Goal: Task Accomplishment & Management: Manage account settings

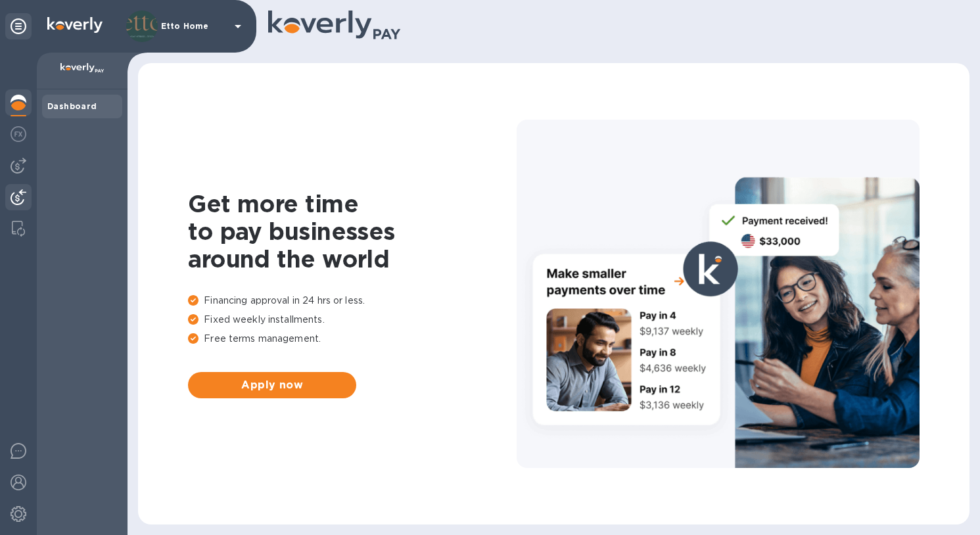
click at [22, 192] on img at bounding box center [19, 197] width 16 height 16
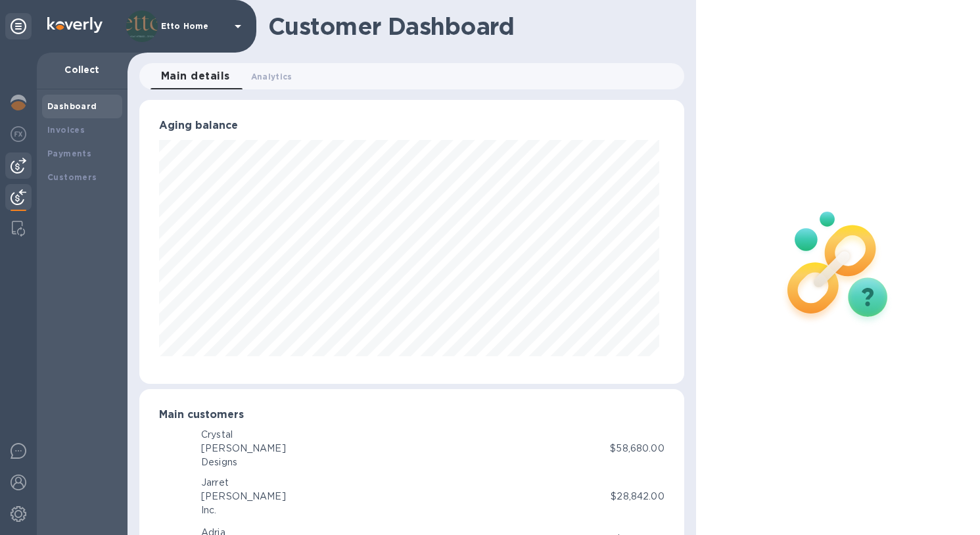
scroll to position [284, 539]
click at [20, 170] on img at bounding box center [19, 166] width 16 height 16
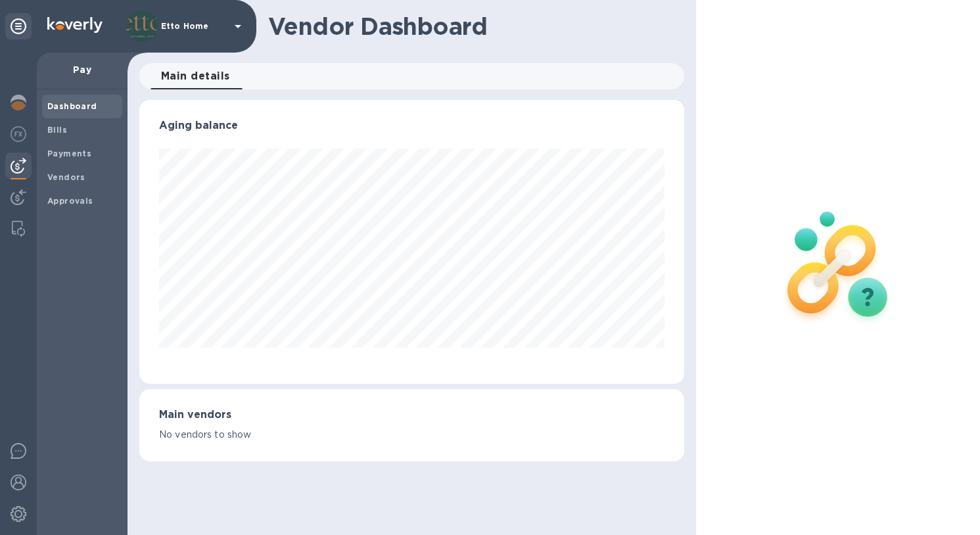
scroll to position [284, 544]
click at [20, 139] on img at bounding box center [19, 134] width 16 height 16
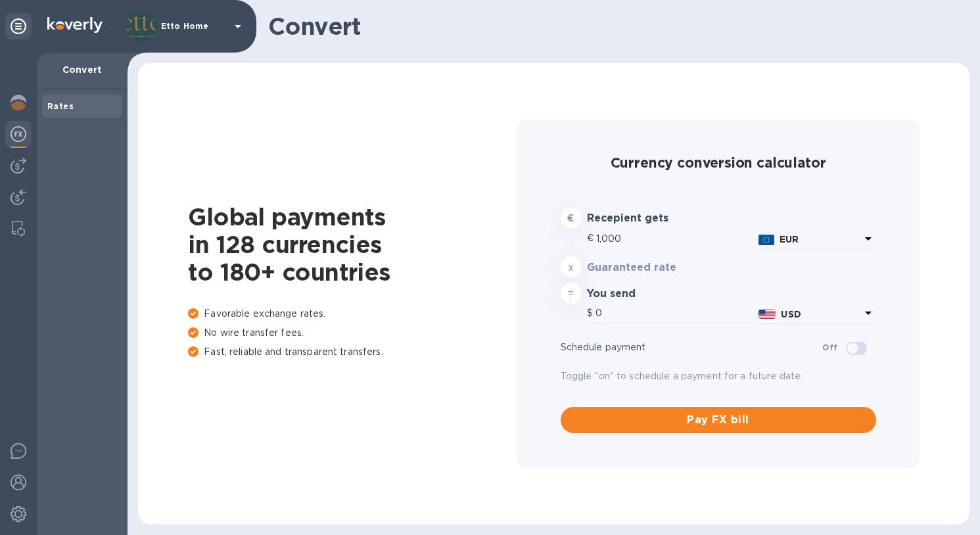
type input "1,180.89"
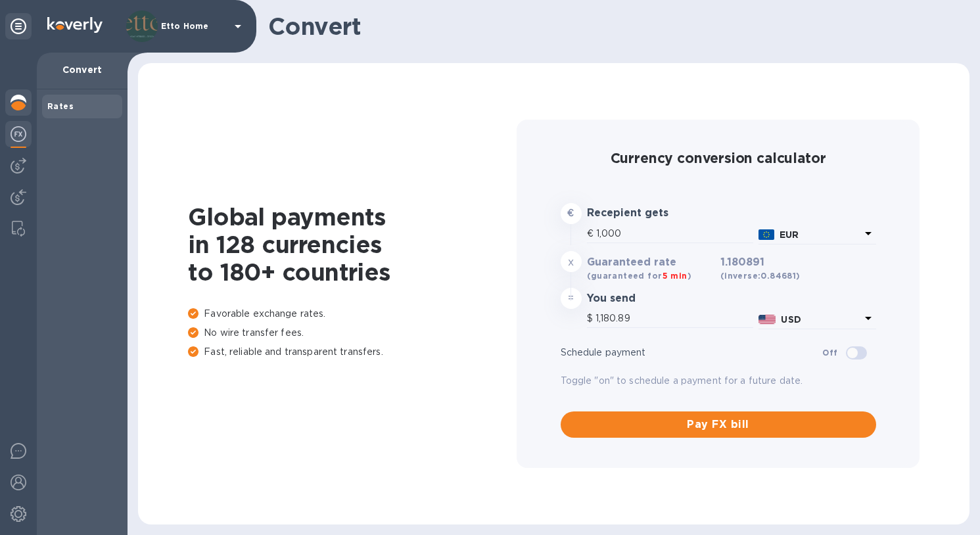
click at [14, 105] on img at bounding box center [19, 103] width 16 height 16
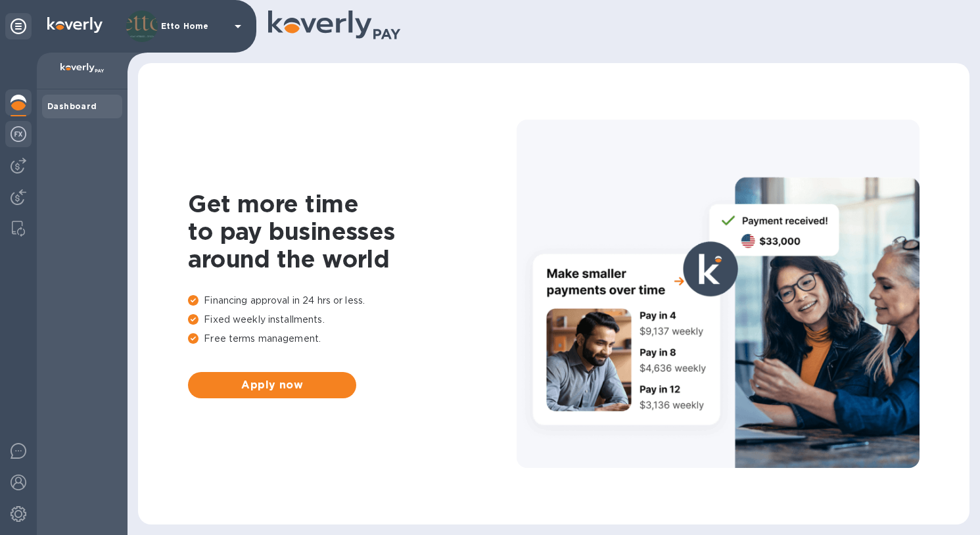
click at [26, 139] on div at bounding box center [18, 135] width 26 height 29
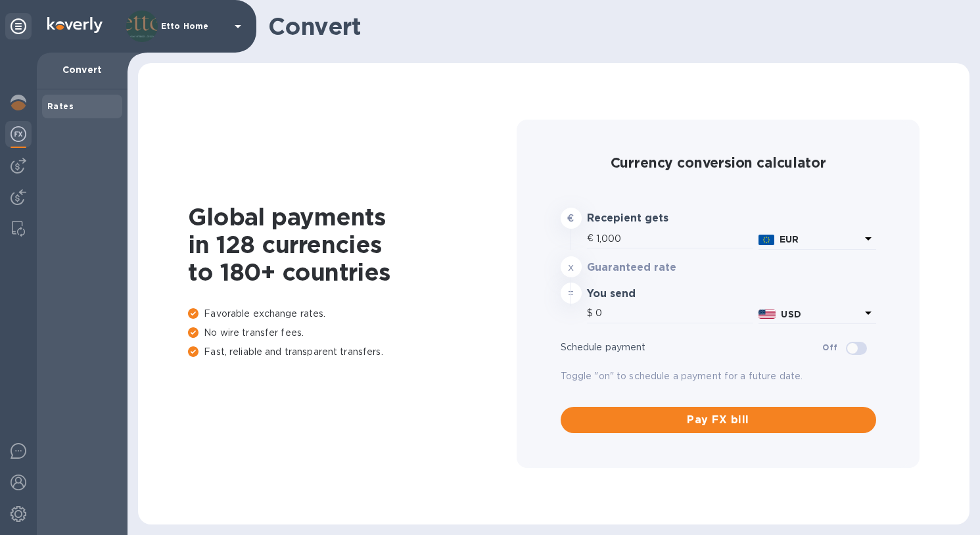
type input "1,180.89"
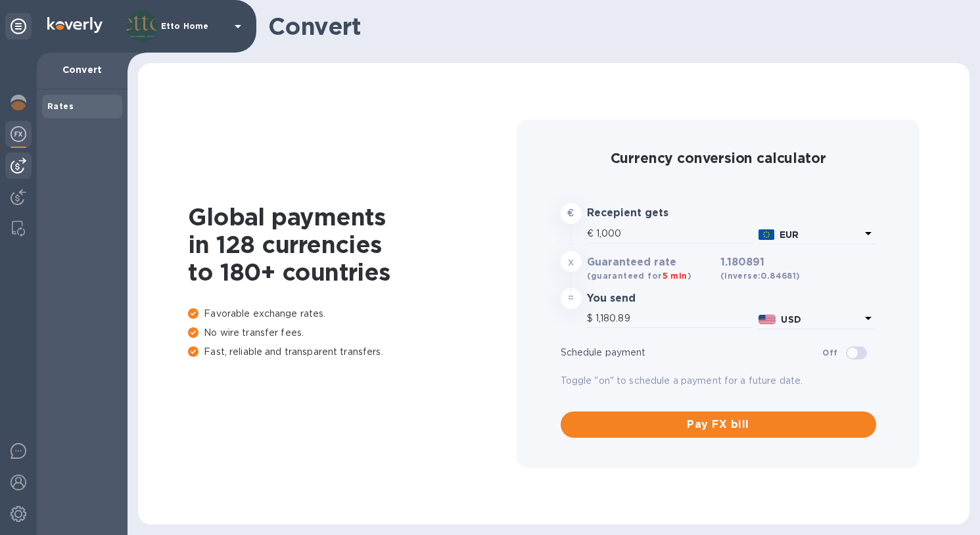
click at [19, 162] on img at bounding box center [19, 166] width 16 height 16
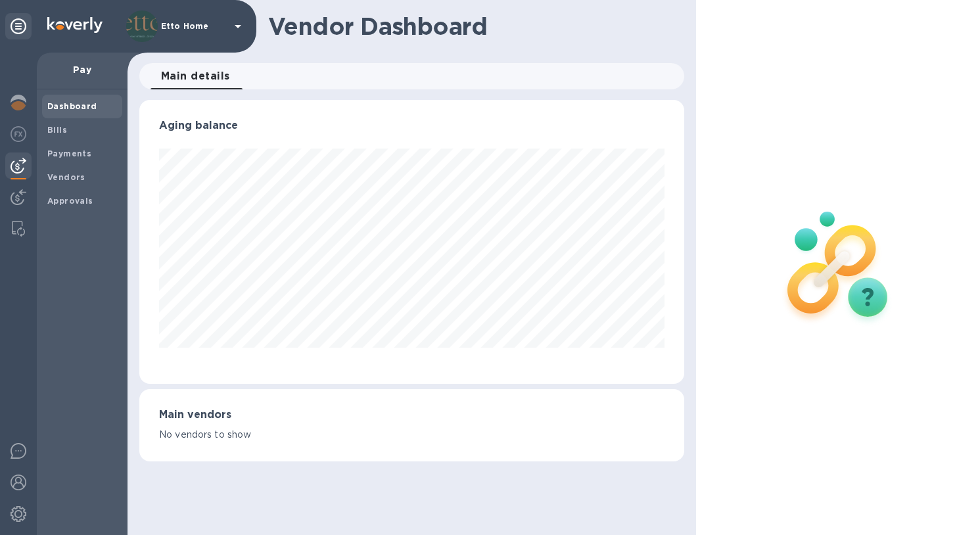
scroll to position [284, 544]
click at [96, 175] on span "Vendors" at bounding box center [82, 177] width 70 height 13
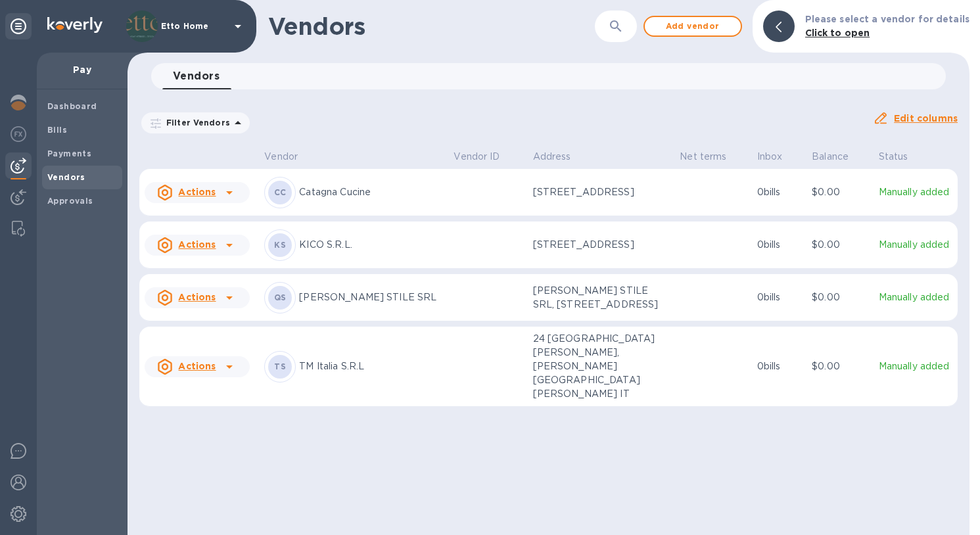
click at [381, 365] on p "TM Italia S.R.L" at bounding box center [371, 367] width 144 height 14
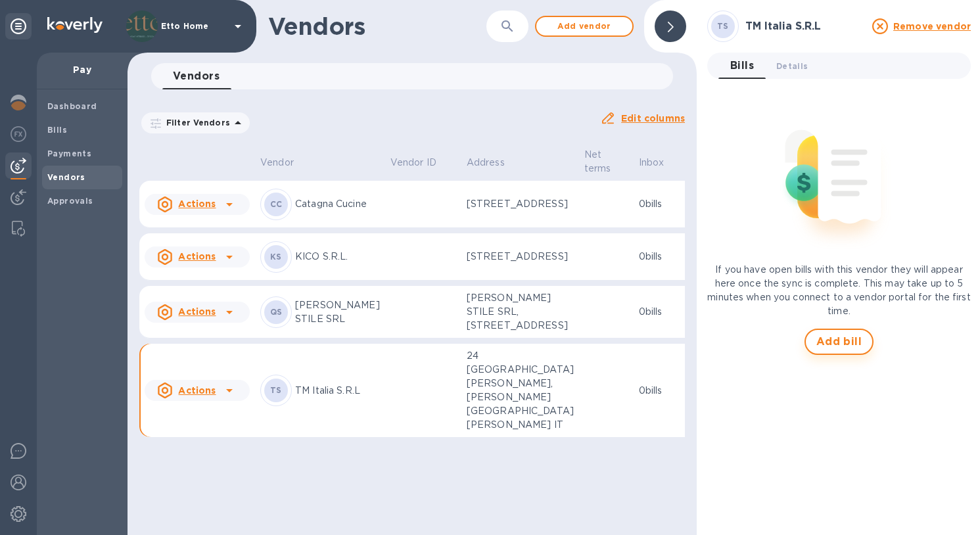
click at [861, 341] on button "Add bill" at bounding box center [840, 342] width 70 height 26
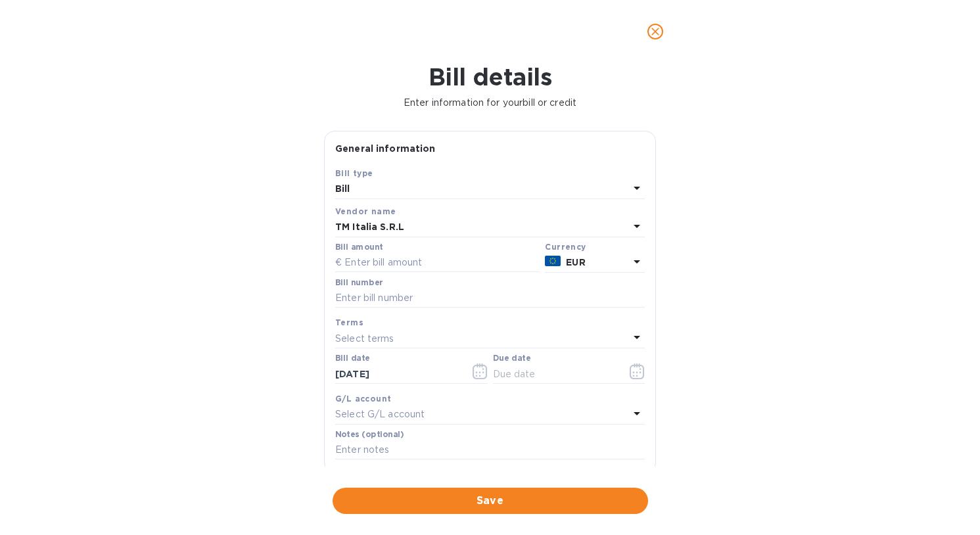
scroll to position [164, 0]
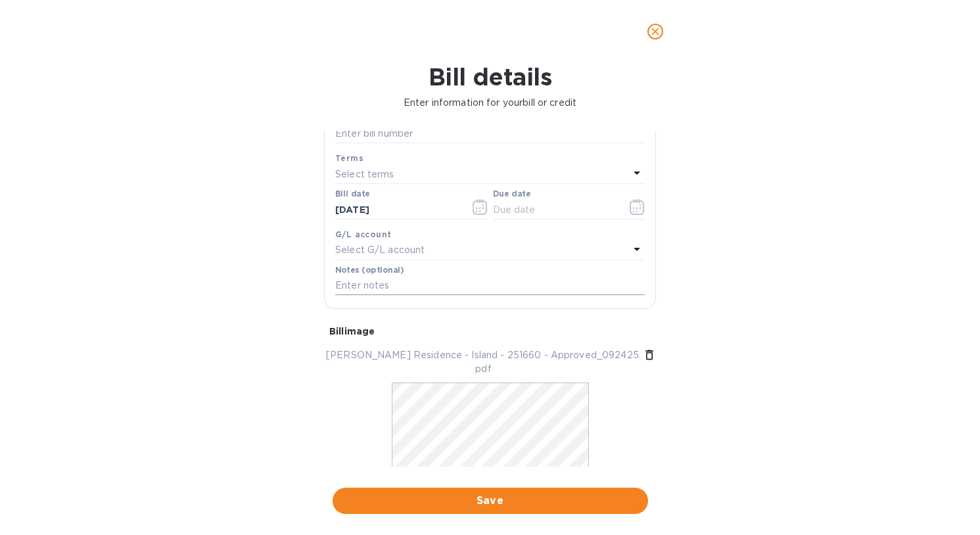
click at [420, 276] on input "text" at bounding box center [490, 286] width 310 height 20
type input "[PERSON_NAME] Residence - [GEOGRAPHIC_DATA]"
click at [690, 262] on div "Bill details Enter information for your bill or credit General information Save…" at bounding box center [490, 299] width 980 height 472
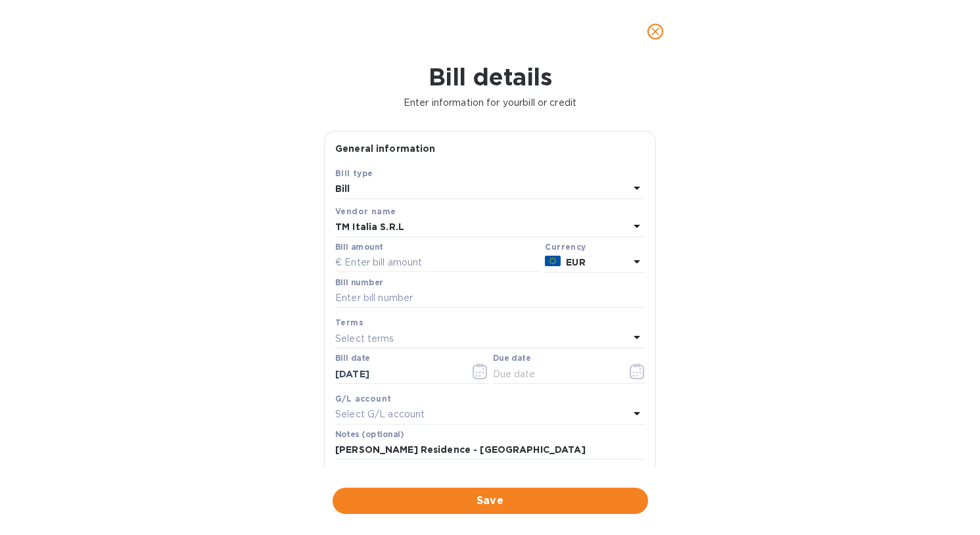
scroll to position [3, 0]
click at [400, 254] on input "text" at bounding box center [437, 261] width 205 height 20
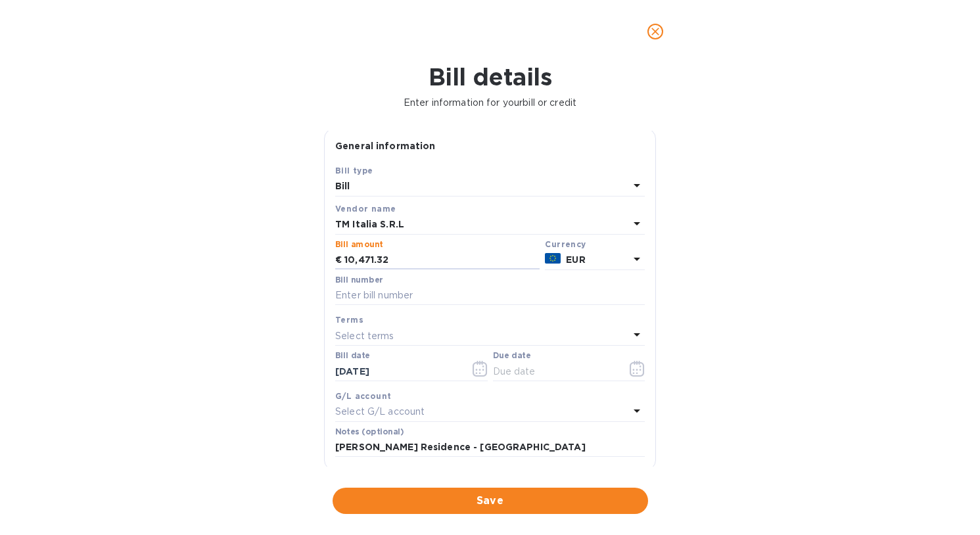
type input "10,471.32"
click at [292, 321] on div "Bill details Enter information for your bill or credit General information Save…" at bounding box center [490, 299] width 980 height 472
click at [395, 293] on input "text" at bounding box center [490, 296] width 310 height 20
type input "5"
type input "251660"
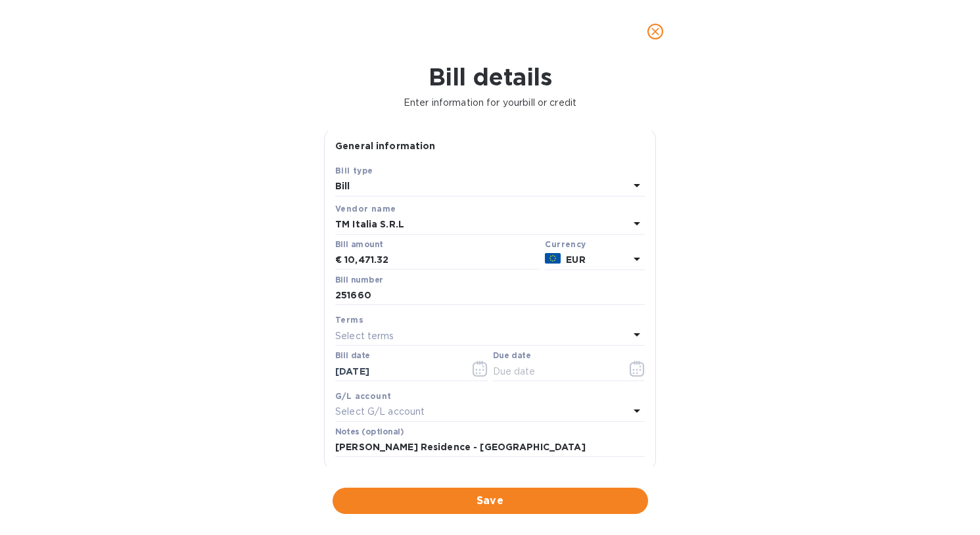
click at [683, 337] on div "Bill details Enter information for your bill or credit General information Save…" at bounding box center [490, 299] width 980 height 472
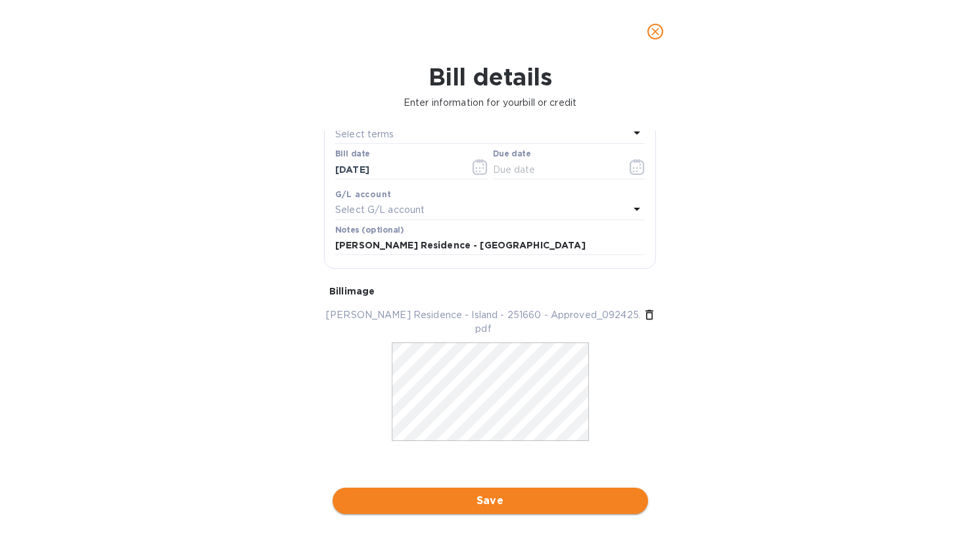
click at [575, 493] on span "Save" at bounding box center [490, 501] width 295 height 16
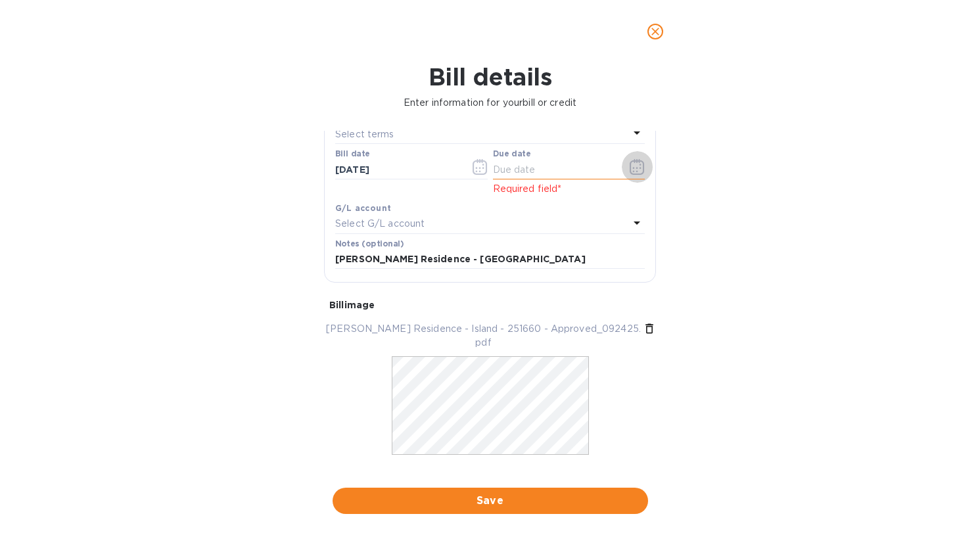
click at [635, 164] on icon "button" at bounding box center [637, 167] width 15 height 16
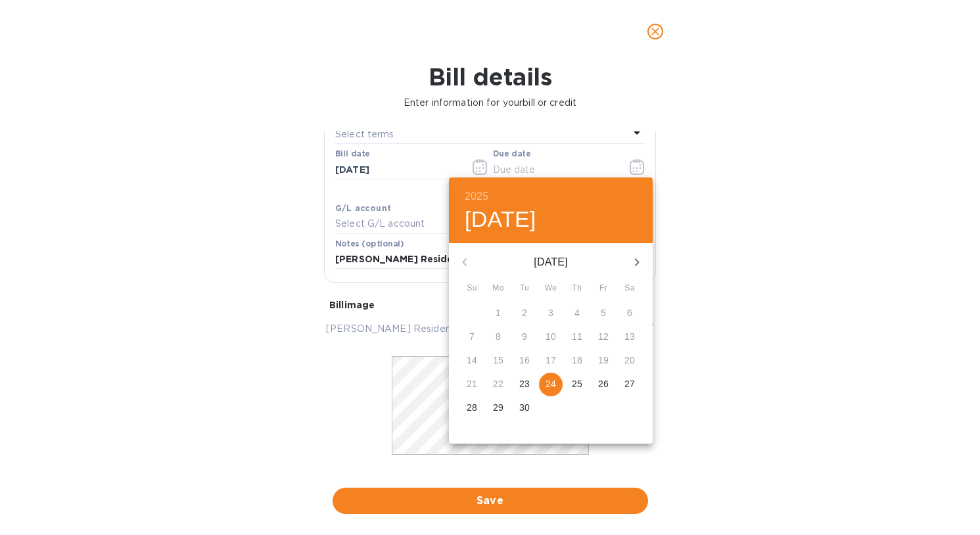
click at [556, 384] on p "24" at bounding box center [551, 383] width 11 height 13
type input "[DATE]"
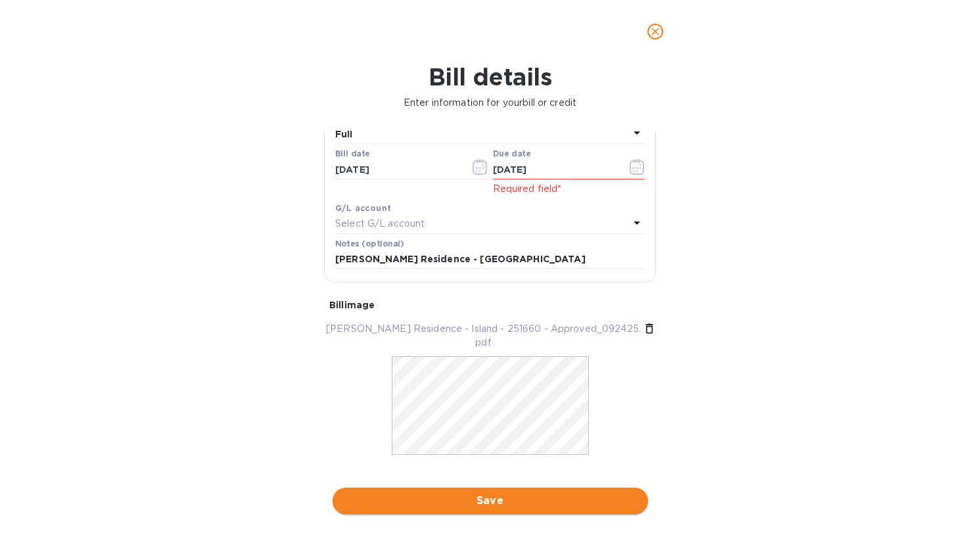
click at [552, 493] on span "Save" at bounding box center [490, 501] width 295 height 16
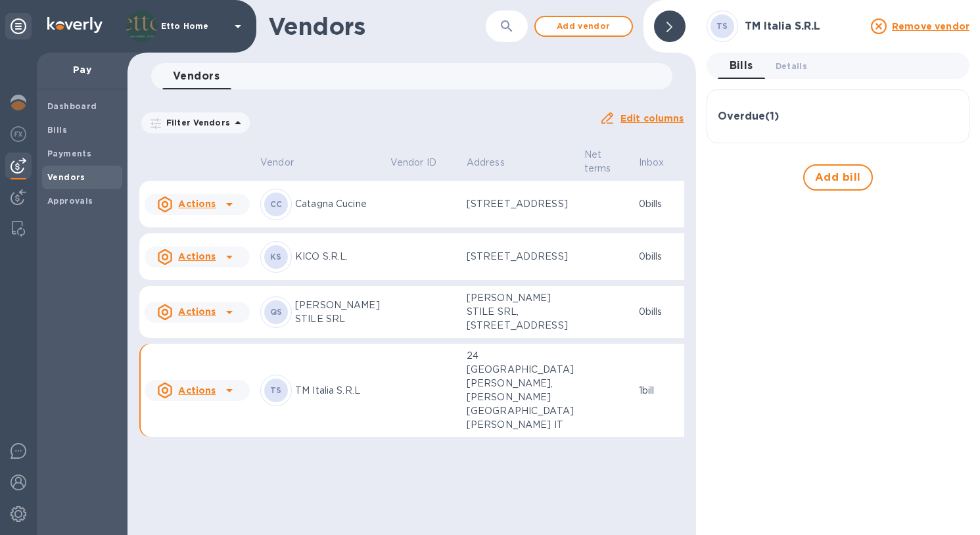
scroll to position [66, 0]
click at [838, 174] on span "Add bill" at bounding box center [838, 178] width 46 height 16
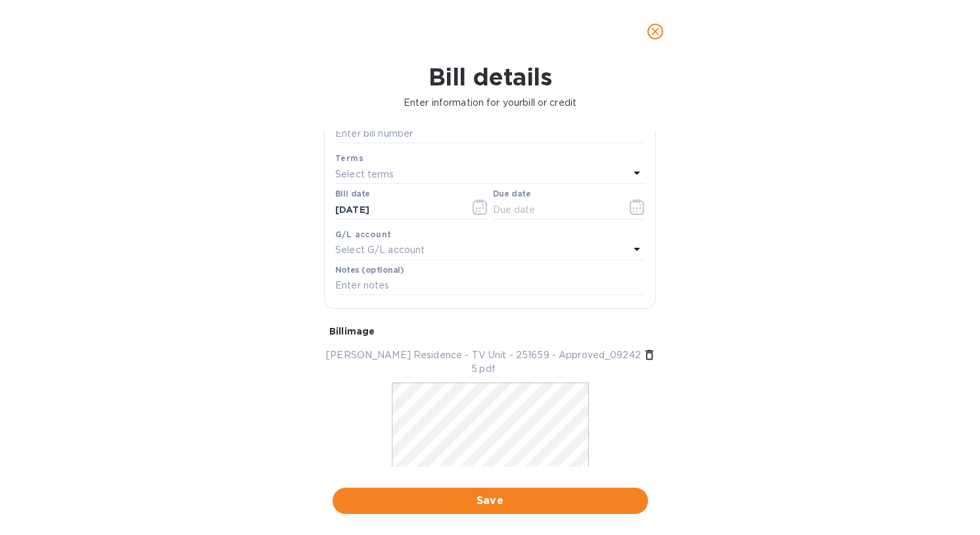
scroll to position [0, 0]
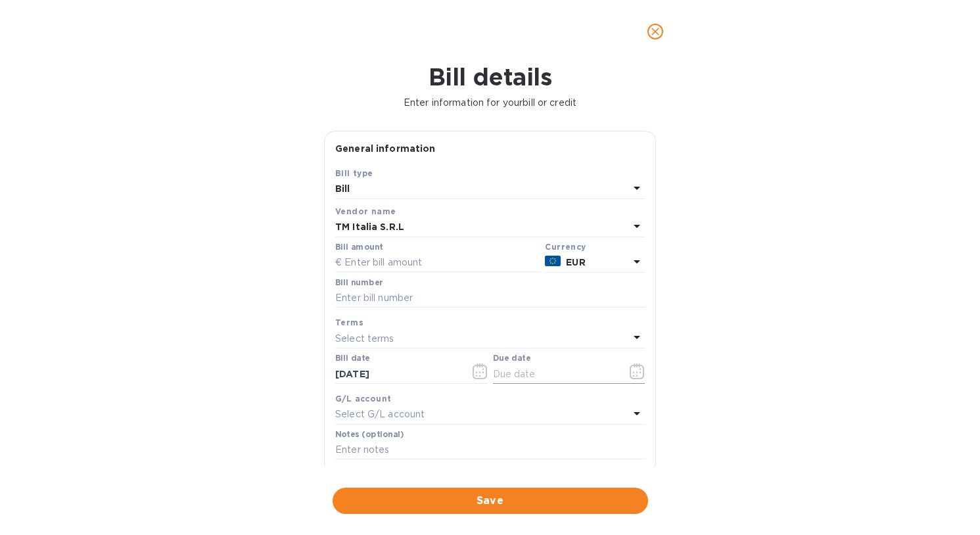
click at [630, 372] on icon "button" at bounding box center [637, 372] width 14 height 16
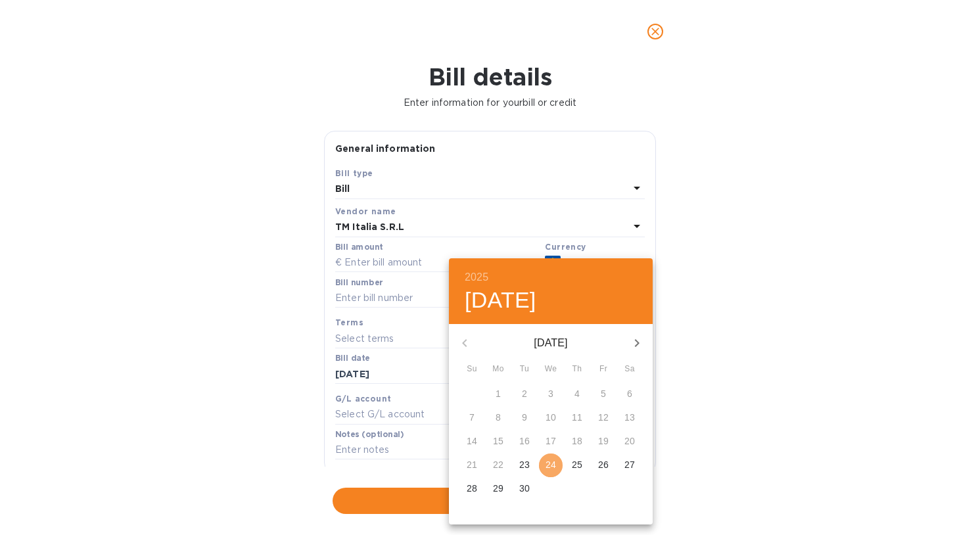
click at [558, 465] on span "24" at bounding box center [551, 464] width 24 height 13
type input "[DATE]"
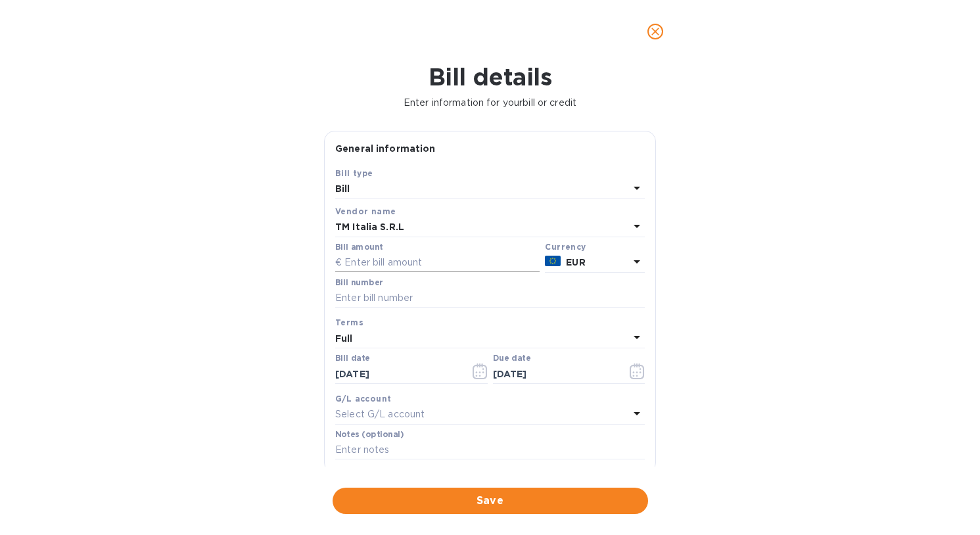
click at [417, 262] on input "text" at bounding box center [437, 263] width 205 height 20
type input "7,226.12"
click at [761, 256] on div "Bill details Enter information for your bill or credit General information Save…" at bounding box center [490, 299] width 980 height 472
click at [637, 256] on icon at bounding box center [637, 262] width 16 height 16
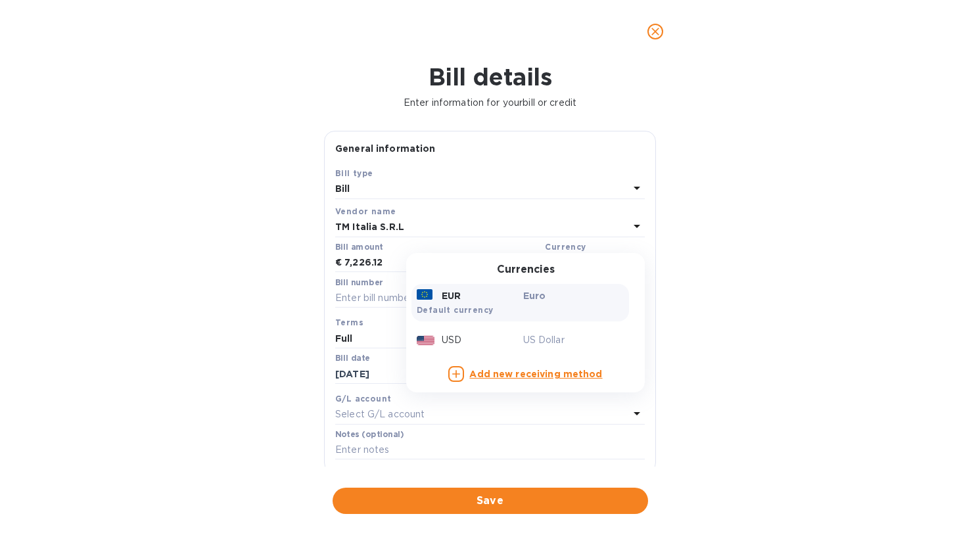
click at [738, 247] on div "Bill details Enter information for your bill or credit General information Save…" at bounding box center [490, 299] width 980 height 472
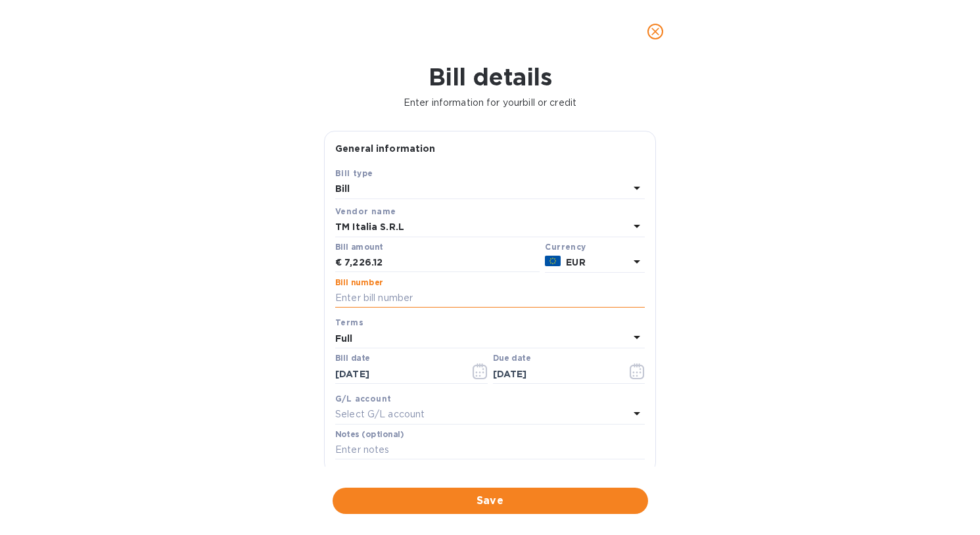
click at [469, 302] on input "text" at bounding box center [490, 299] width 310 height 20
type input "251659"
click at [260, 352] on div "Bill details Enter information for your bill or credit General information Save…" at bounding box center [490, 299] width 980 height 472
click at [725, 341] on div "Bill details Enter information for your bill or credit General information Save…" at bounding box center [490, 299] width 980 height 472
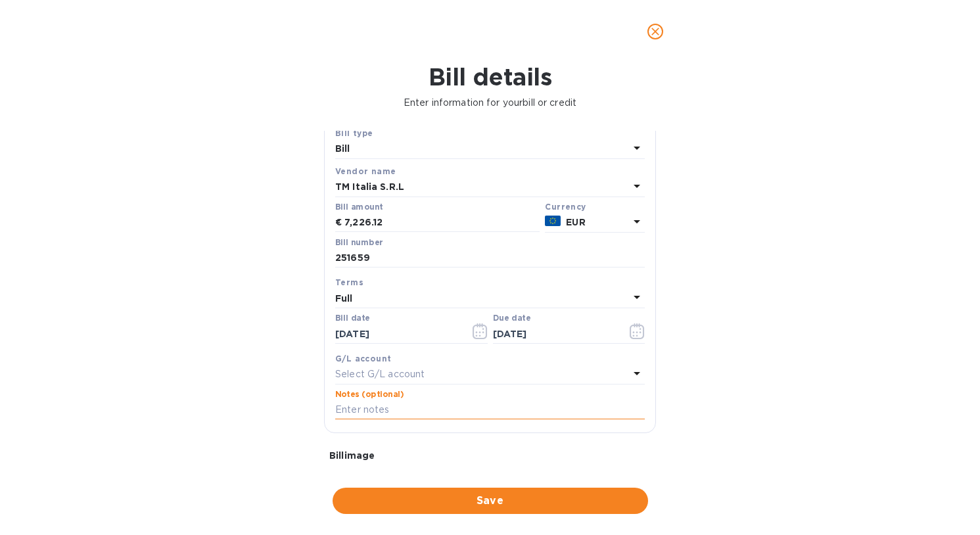
click at [401, 404] on input "text" at bounding box center [490, 410] width 310 height 20
type input "[PERSON_NAME] Residence - TV Unit"
click at [717, 386] on div "Bill details Enter information for your bill or credit General information Save…" at bounding box center [490, 299] width 980 height 472
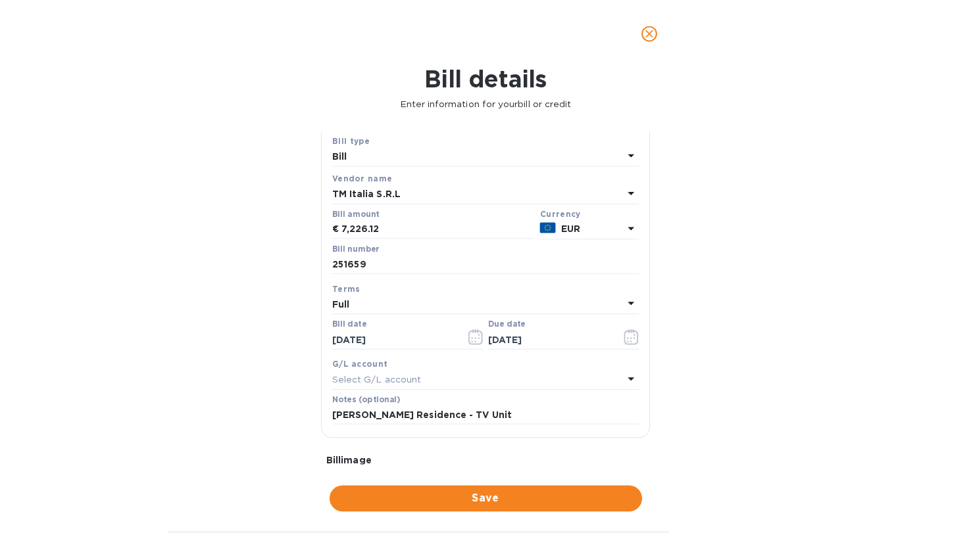
scroll to position [205, 0]
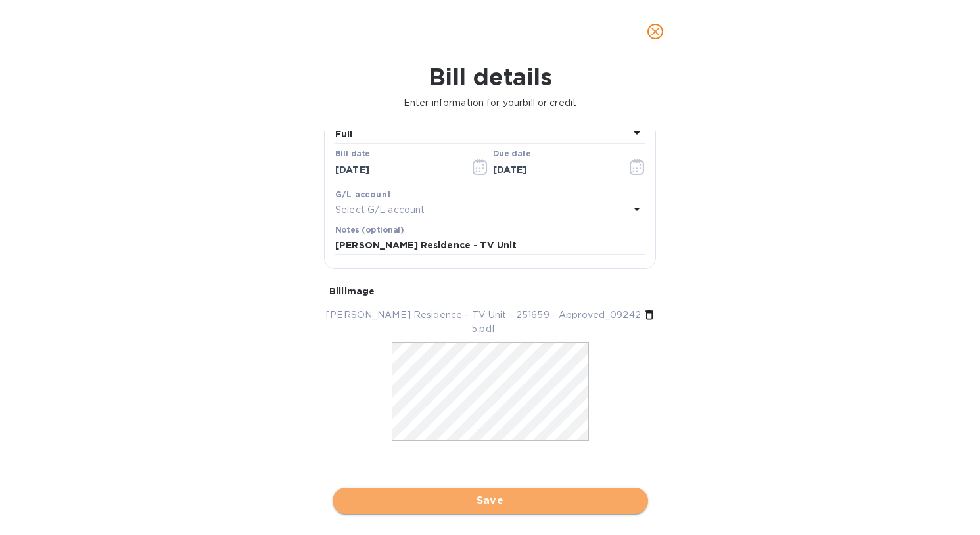
click at [480, 493] on span "Save" at bounding box center [490, 501] width 295 height 16
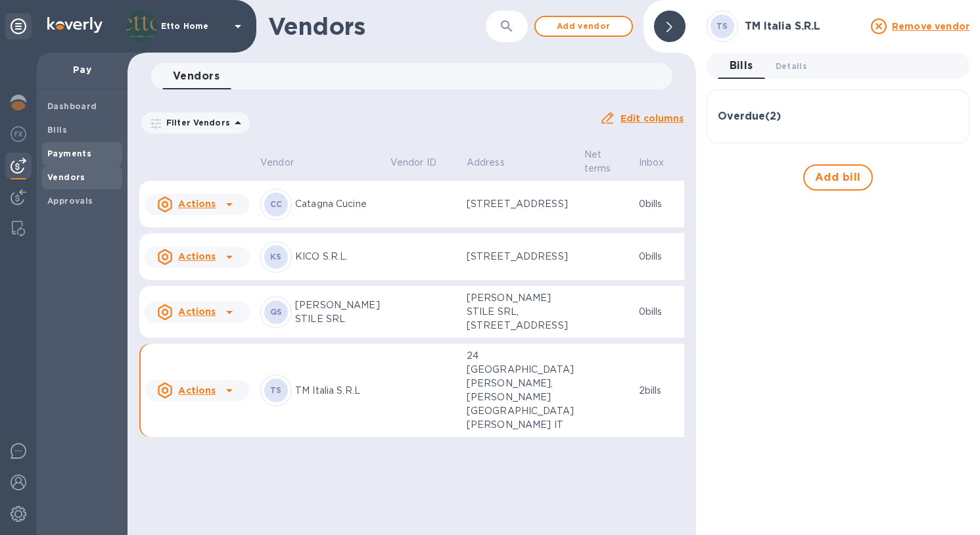
click at [74, 158] on div "Payments" at bounding box center [82, 154] width 80 height 24
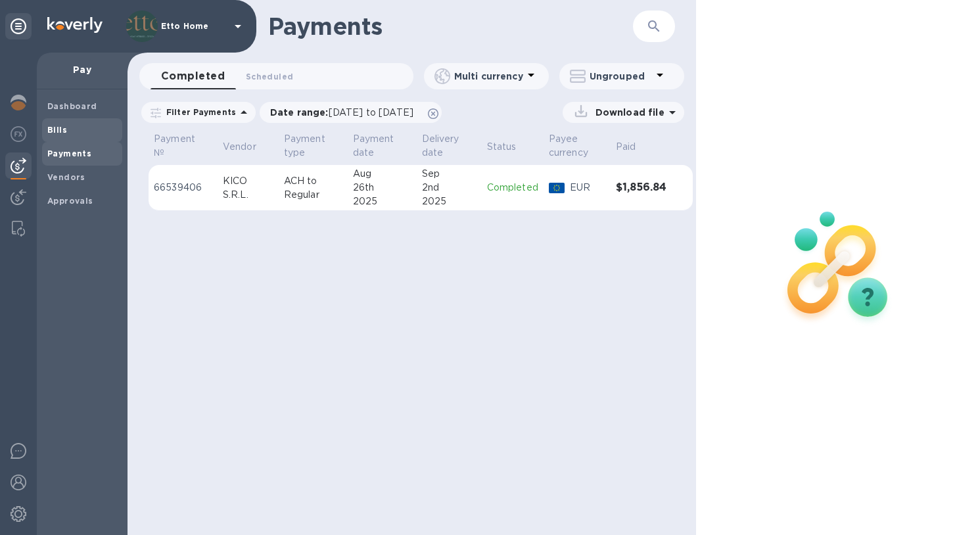
click at [78, 126] on span "Bills" at bounding box center [82, 130] width 70 height 13
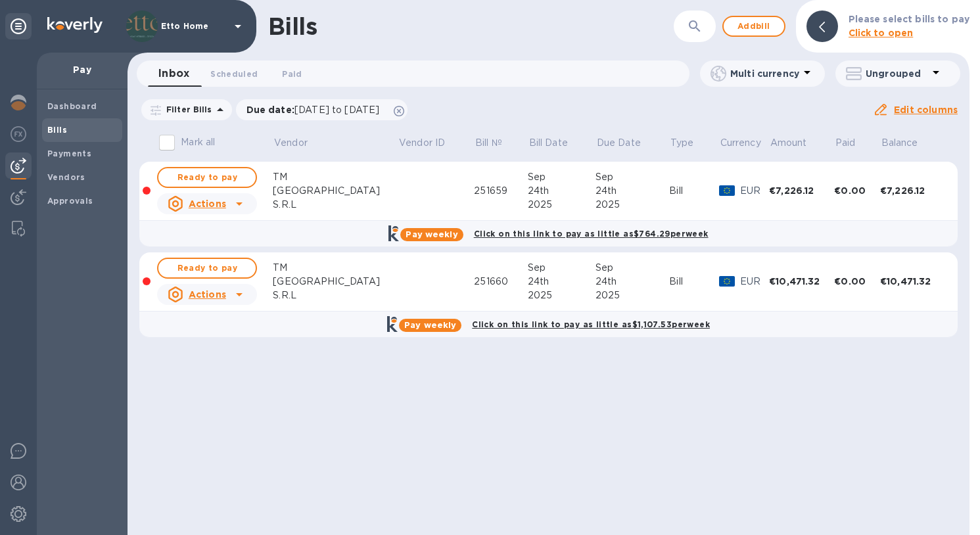
drag, startPoint x: 424, startPoint y: 16, endPoint x: 696, endPoint y: 26, distance: 272.4
click at [696, 26] on div "Bills ​ Add bill Please select bills to pay Click to open" at bounding box center [549, 26] width 842 height 53
click at [338, 400] on div "Bills ​ Add bill Please select bills to pay Click to open Inbox 0 Scheduled 0 P…" at bounding box center [549, 267] width 842 height 535
click at [226, 180] on span "Ready to pay" at bounding box center [207, 178] width 76 height 16
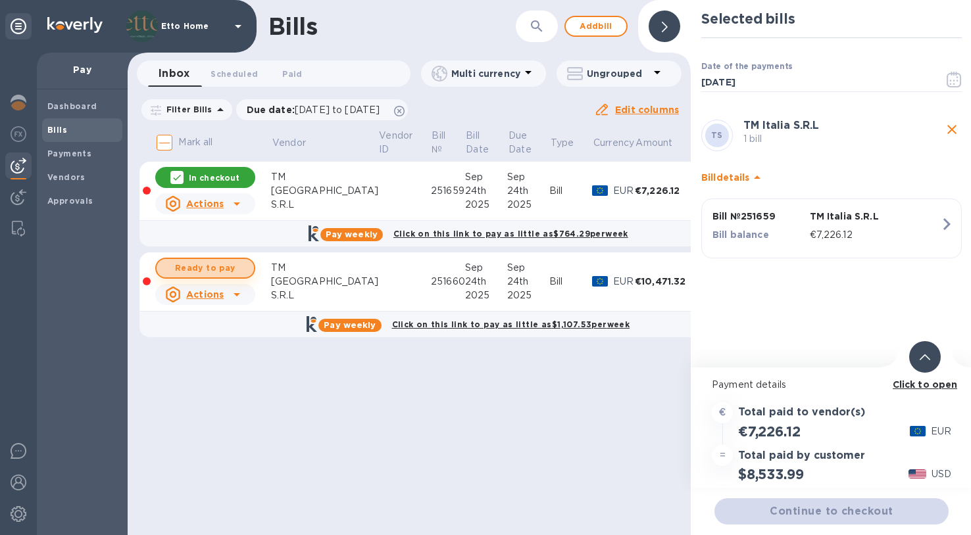
click at [210, 264] on span "Ready to pay" at bounding box center [205, 268] width 76 height 16
checkbox input "true"
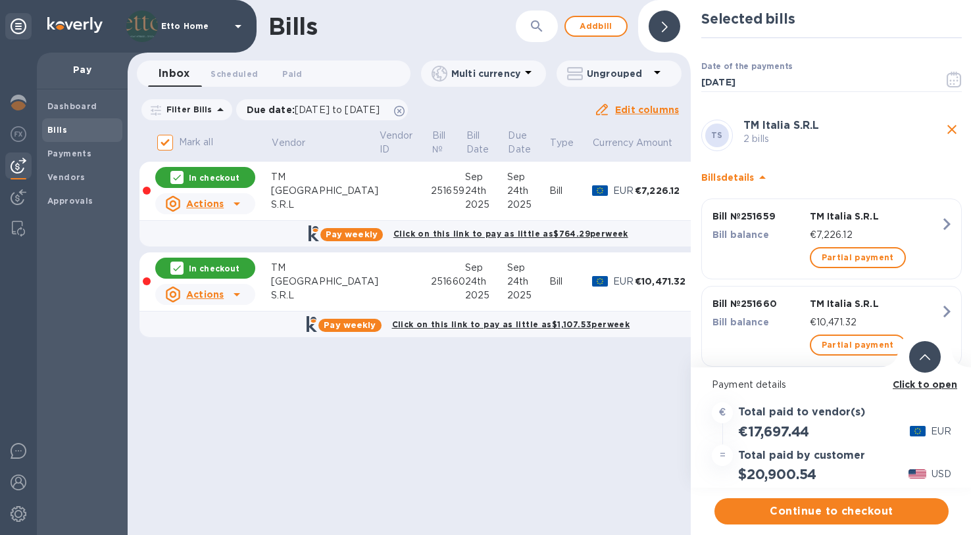
scroll to position [10, 0]
click at [20, 126] on img at bounding box center [19, 134] width 16 height 16
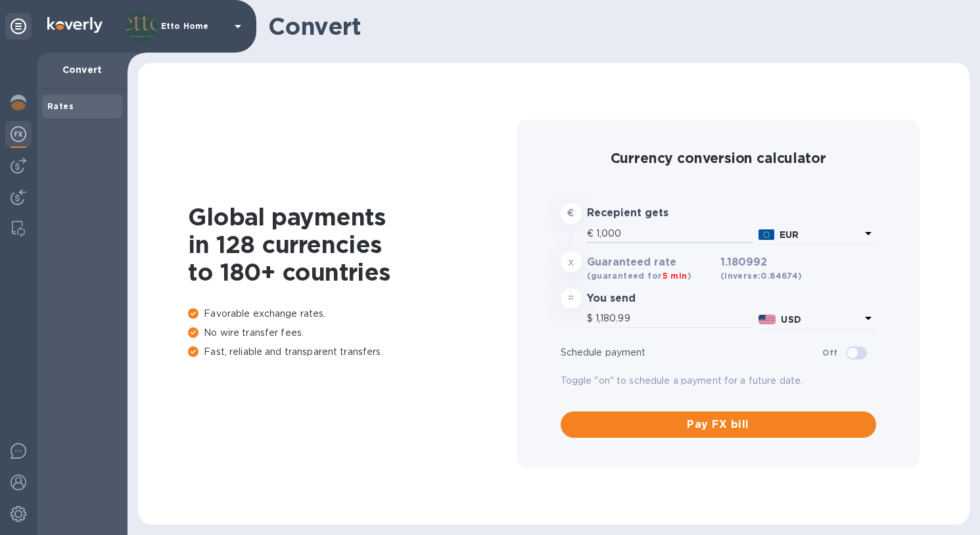
drag, startPoint x: 639, startPoint y: 232, endPoint x: 582, endPoint y: 224, distance: 57.8
click at [582, 224] on div "€ 1,000 EUR" at bounding box center [718, 236] width 321 height 28
type input "1"
type input "1.18"
type input "17"
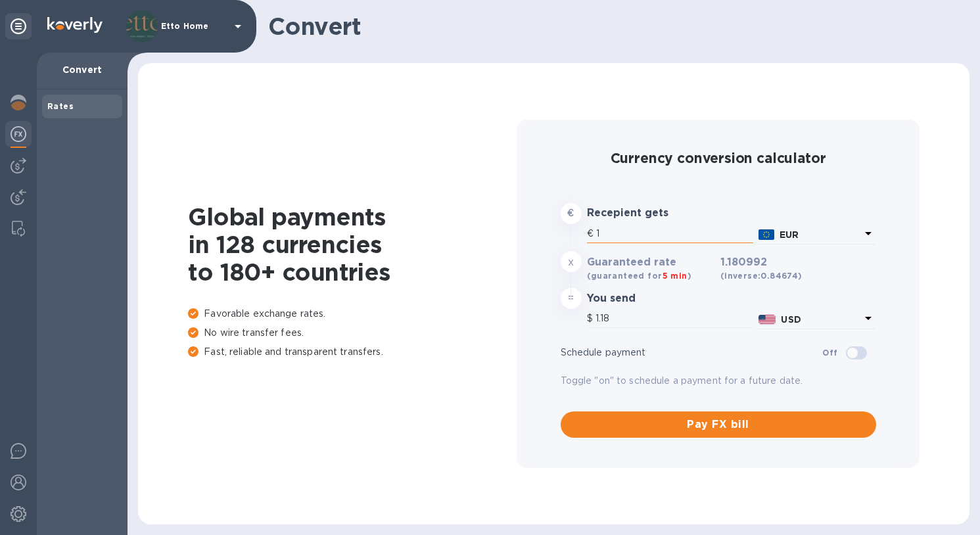
type input "20.08"
type input "170"
type input "200.77"
type input "1,700"
type input "2,007.69"
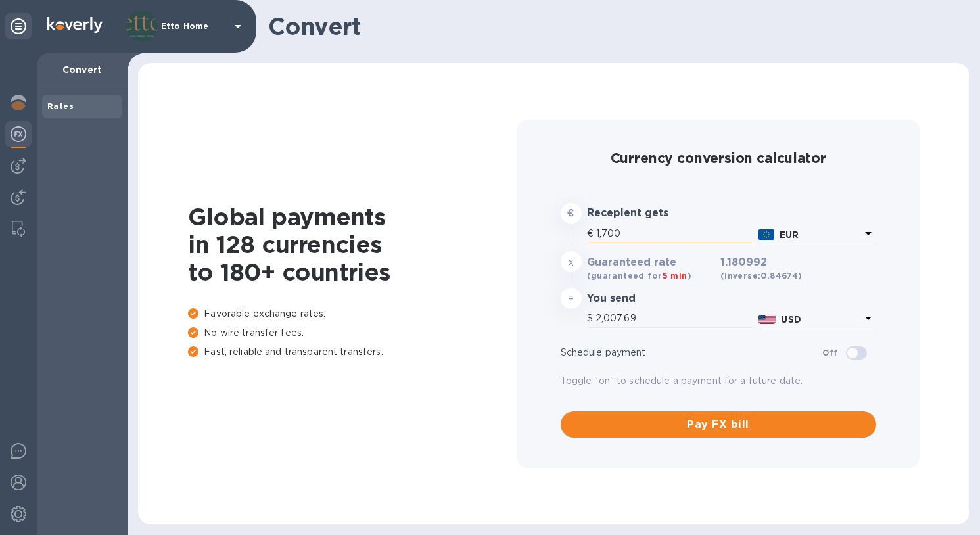
type input "17,000"
type input "20,076.86"
click at [20, 200] on img at bounding box center [19, 197] width 16 height 16
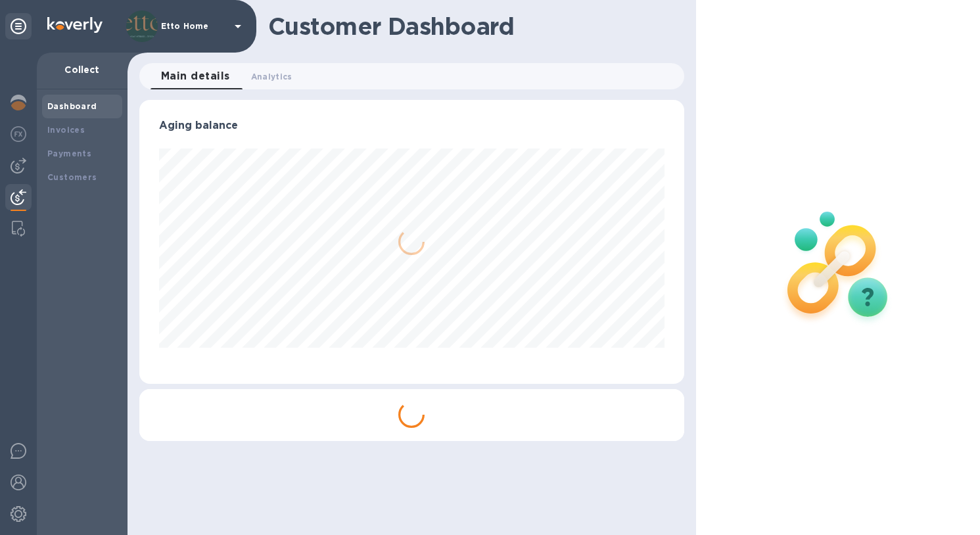
scroll to position [284, 539]
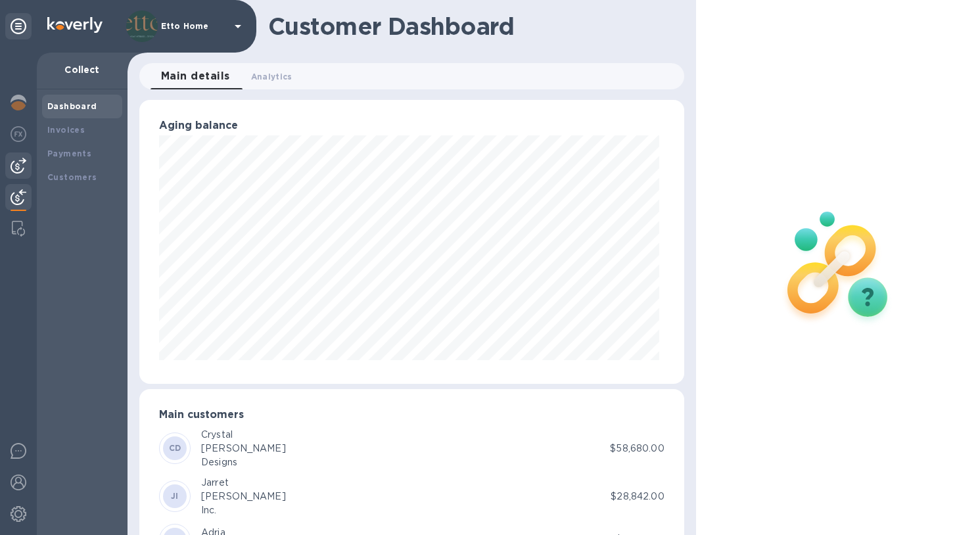
click at [19, 172] on img at bounding box center [19, 166] width 16 height 16
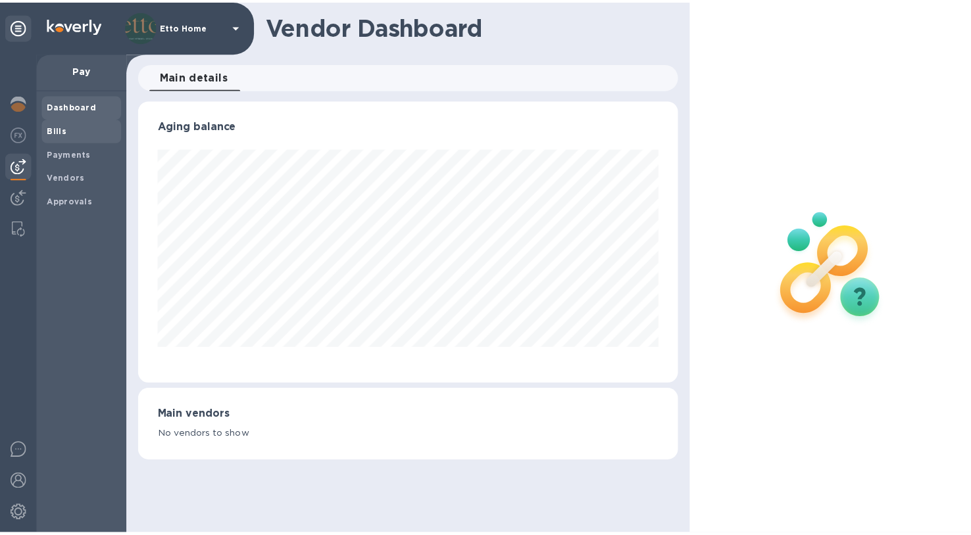
scroll to position [284, 544]
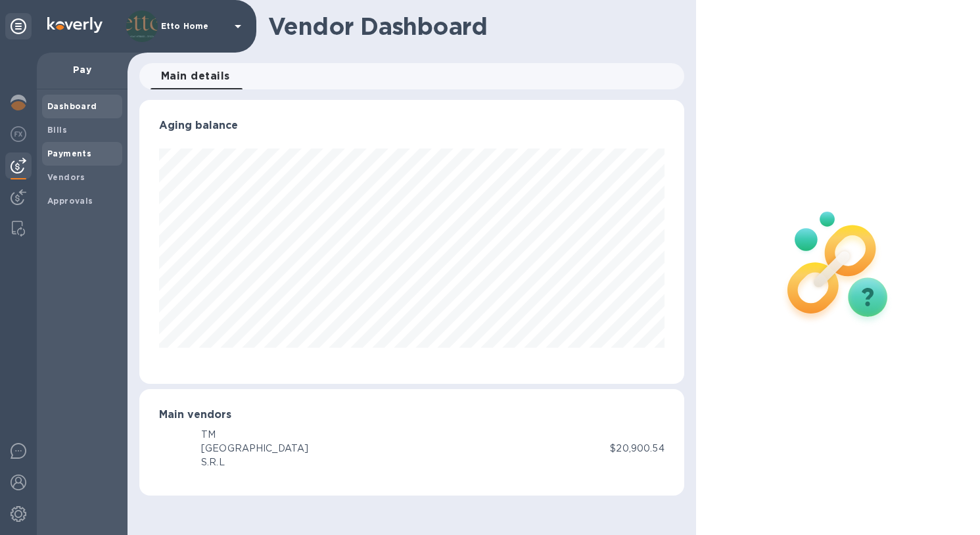
click at [79, 151] on b "Payments" at bounding box center [69, 154] width 44 height 10
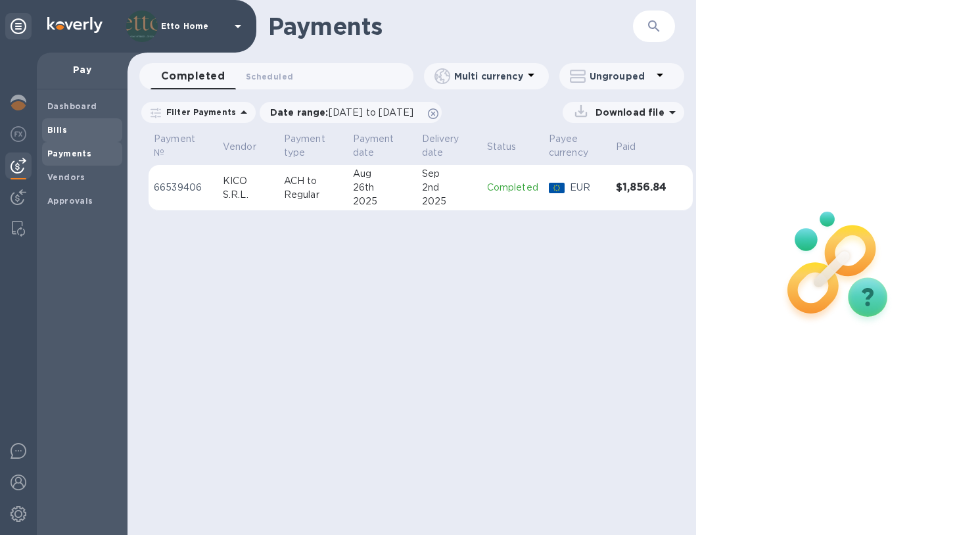
click at [64, 130] on b "Bills" at bounding box center [57, 130] width 20 height 10
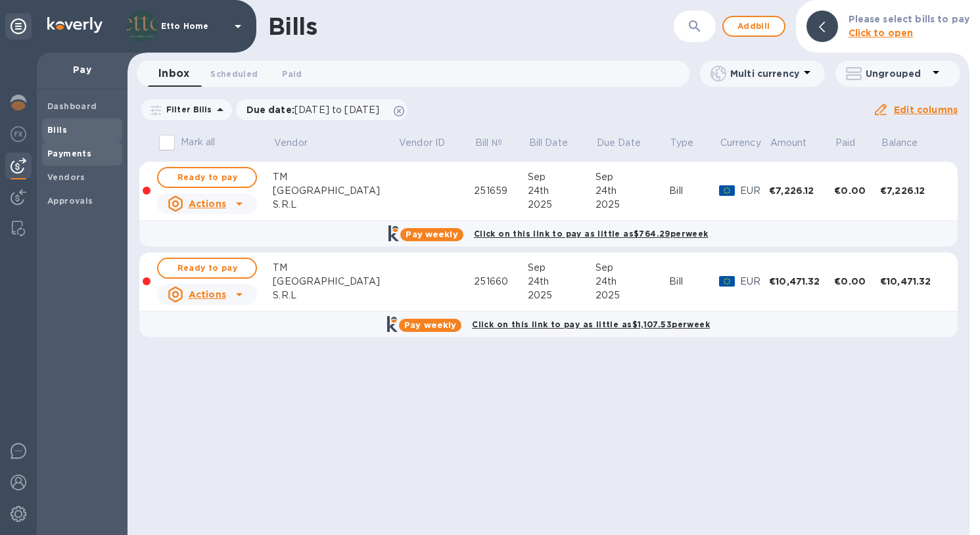
click at [57, 155] on b "Payments" at bounding box center [69, 154] width 44 height 10
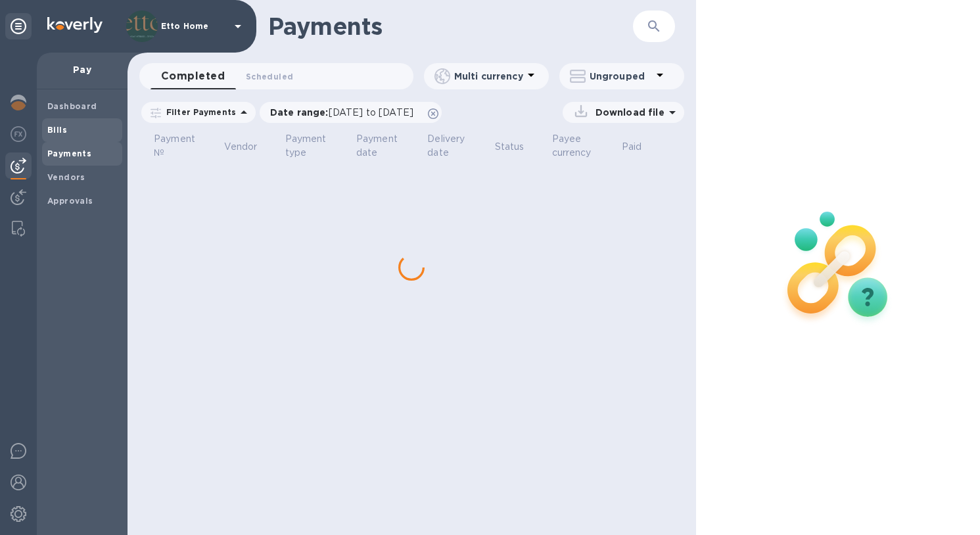
click at [74, 130] on span "Bills" at bounding box center [82, 130] width 70 height 13
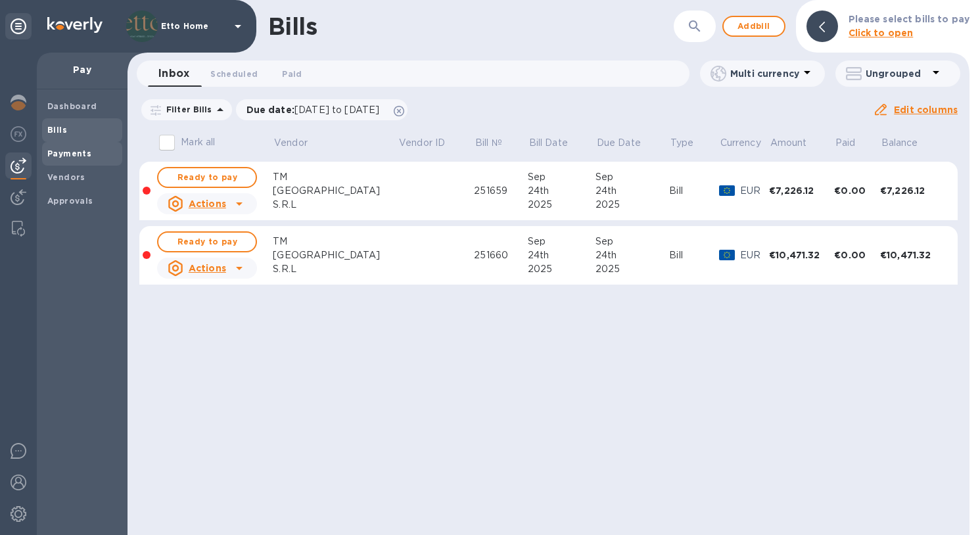
click at [93, 148] on span "Payments" at bounding box center [82, 153] width 70 height 13
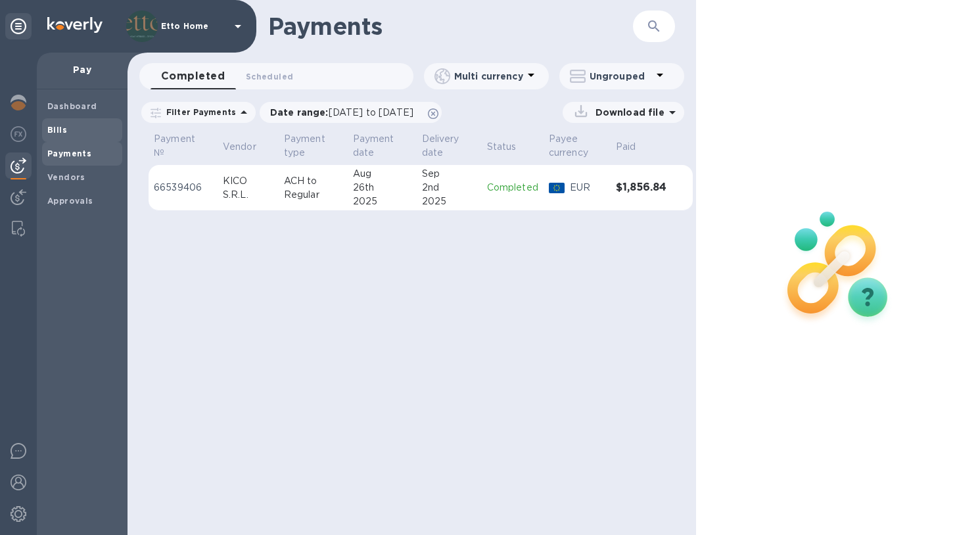
click at [84, 132] on span "Bills" at bounding box center [82, 130] width 70 height 13
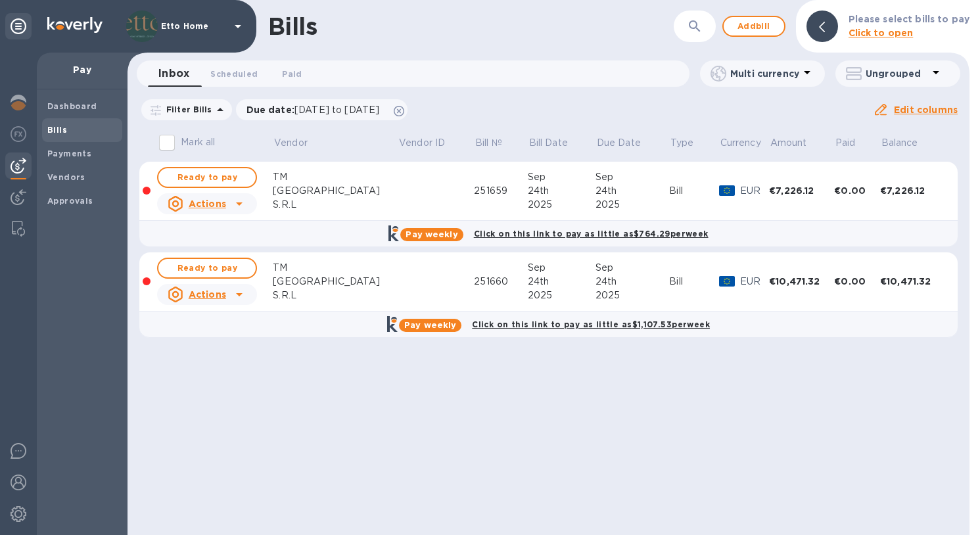
click at [154, 189] on td at bounding box center [147, 191] width 17 height 59
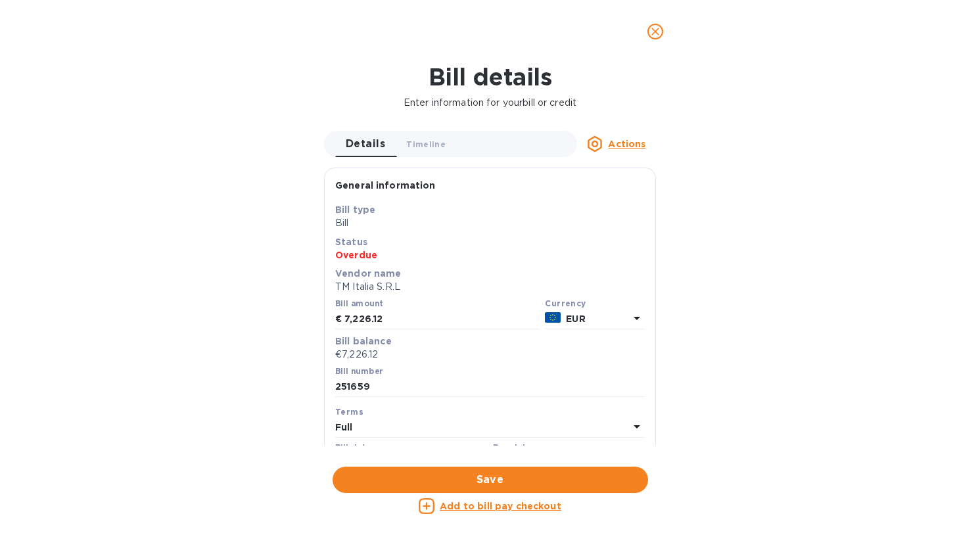
click at [913, 164] on div "Bill details Enter information for your bill or credit Details 0 Timeline 0 Act…" at bounding box center [490, 299] width 980 height 472
click at [648, 26] on span "close" at bounding box center [656, 32] width 16 height 16
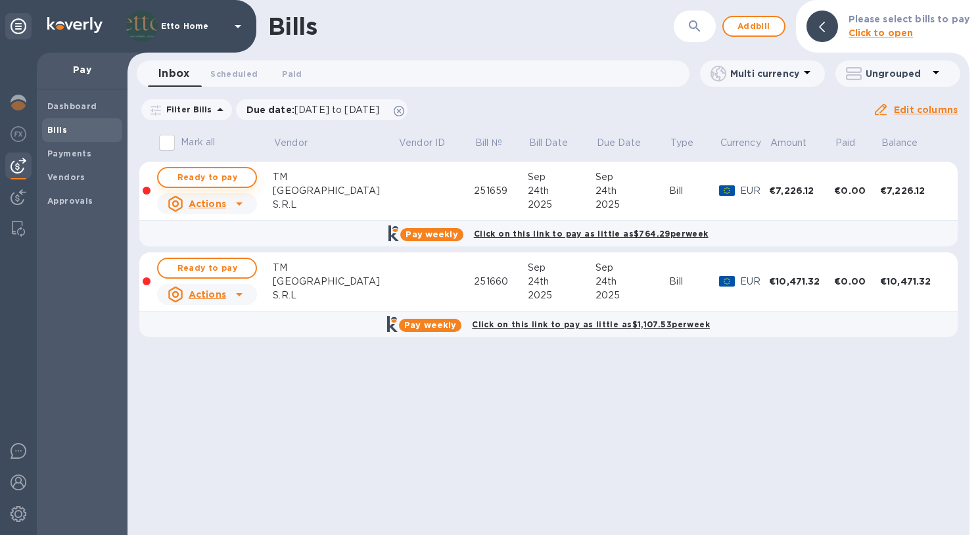
click at [237, 178] on span "Ready to pay" at bounding box center [207, 178] width 76 height 16
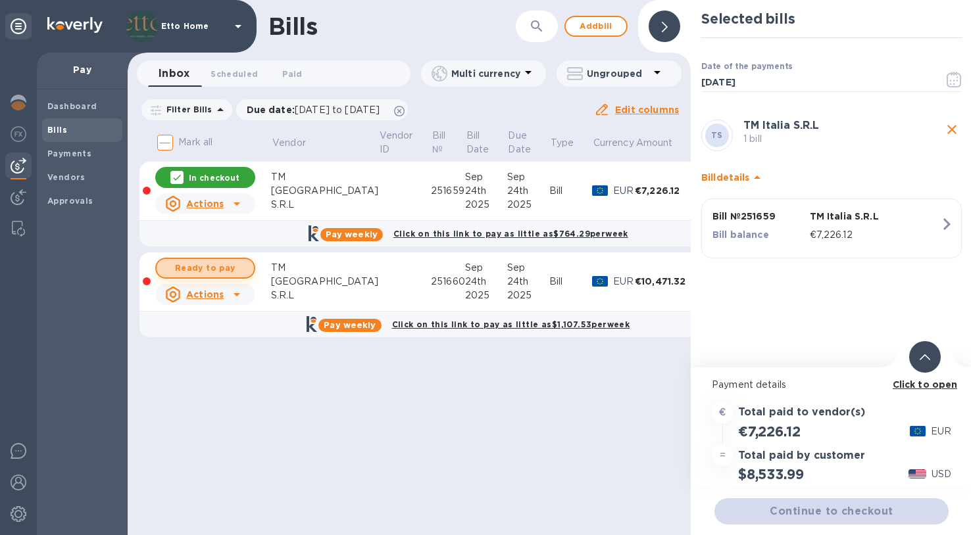
click at [217, 265] on span "Ready to pay" at bounding box center [205, 268] width 76 height 16
checkbox input "true"
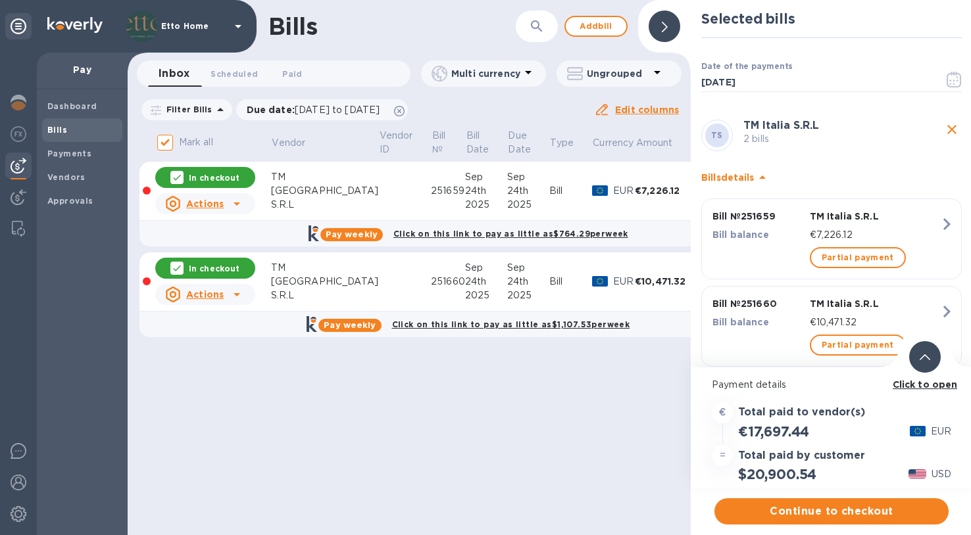
scroll to position [10, 0]
click at [845, 253] on span "Partial payment" at bounding box center [857, 258] width 72 height 16
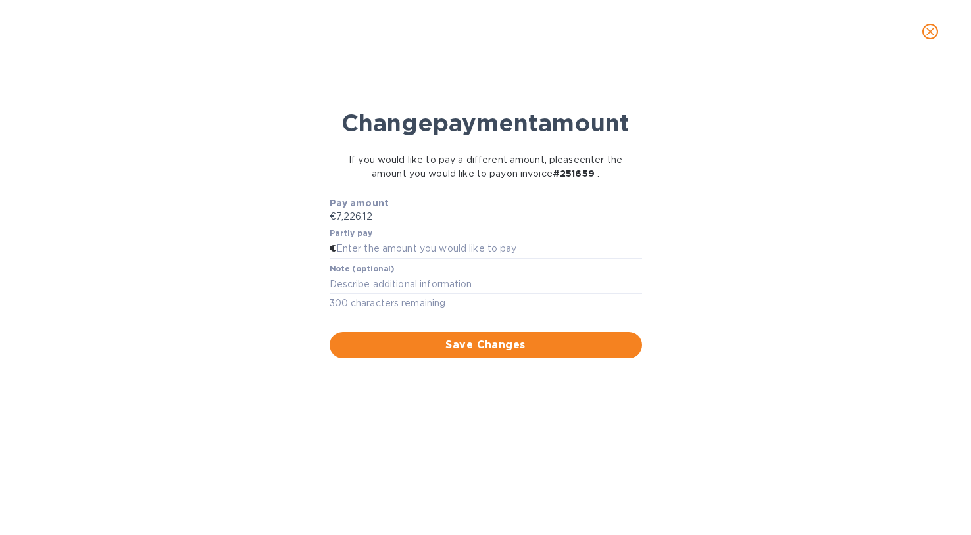
scroll to position [0, 0]
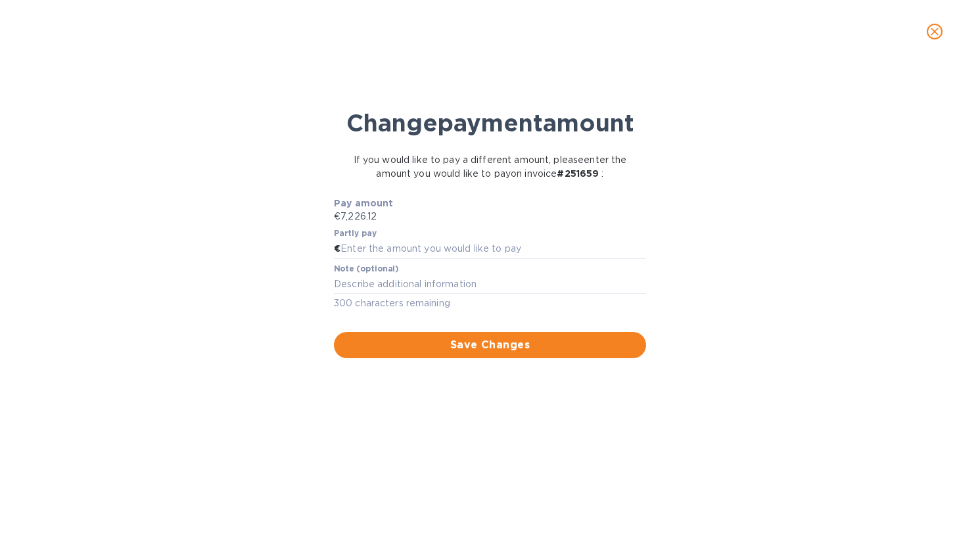
click at [942, 32] on span "close" at bounding box center [935, 32] width 16 height 16
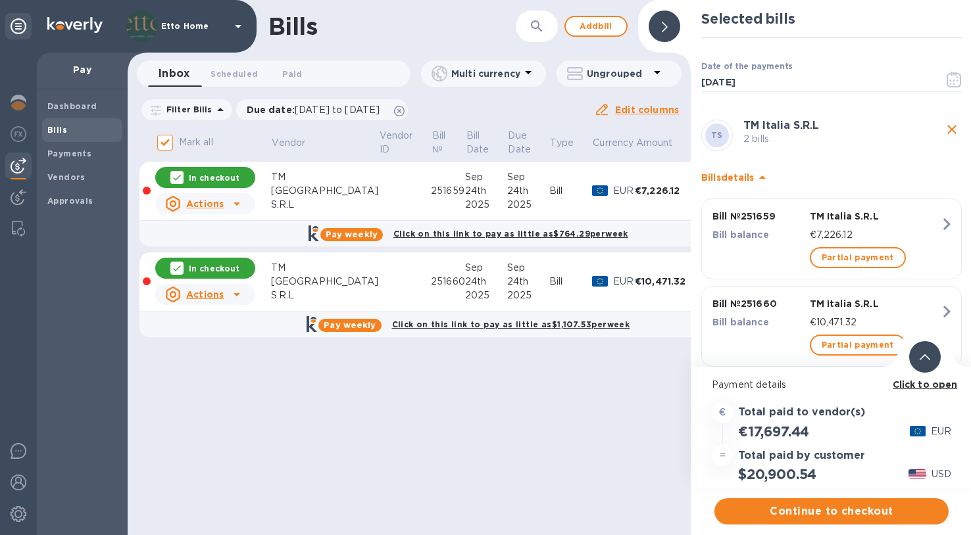
scroll to position [10, 0]
click at [888, 504] on span "Continue to checkout" at bounding box center [831, 512] width 213 height 16
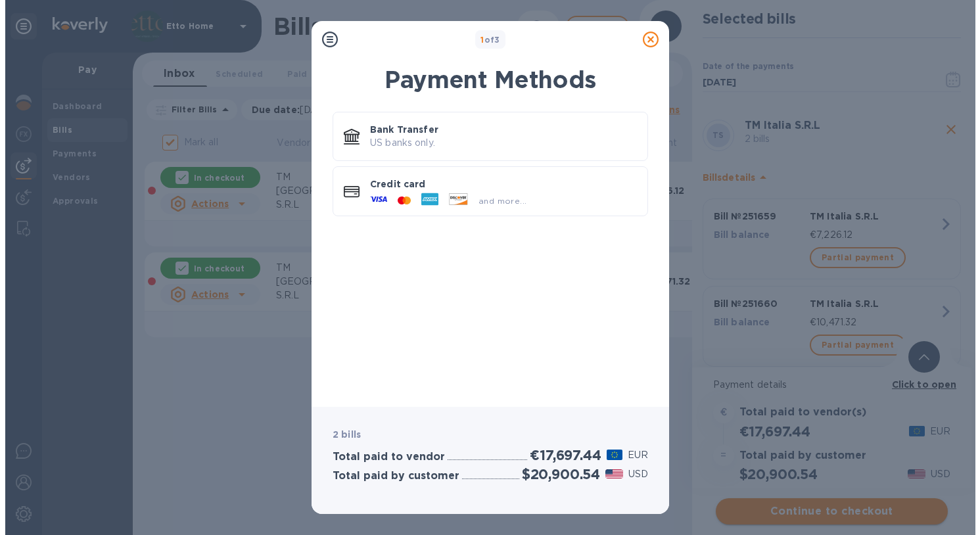
scroll to position [0, 0]
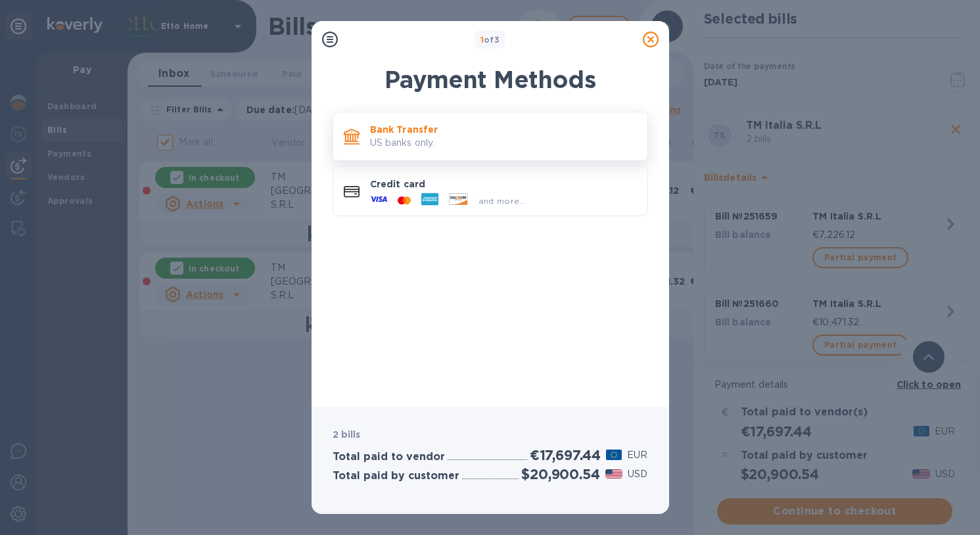
click at [543, 151] on div "Bank Transfer US banks only." at bounding box center [503, 136] width 277 height 37
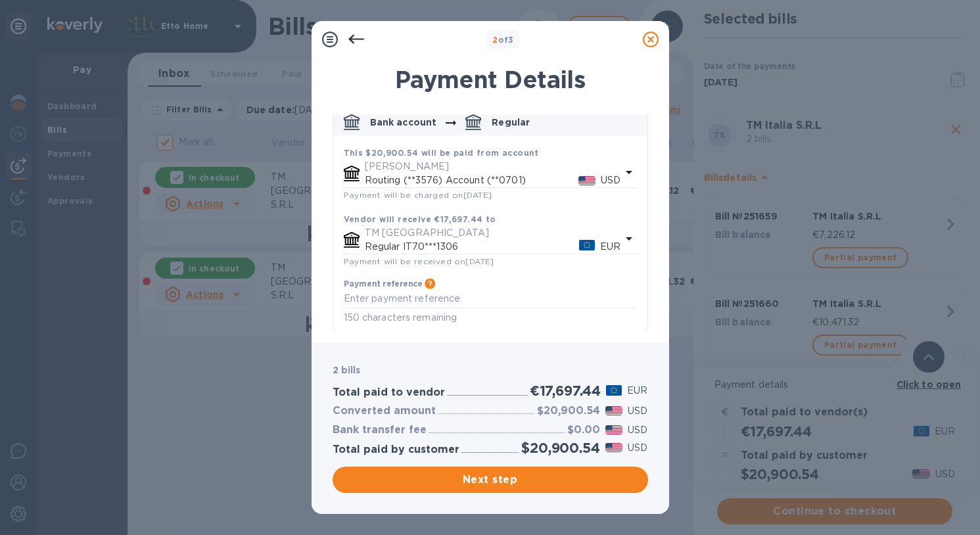
scroll to position [71, 0]
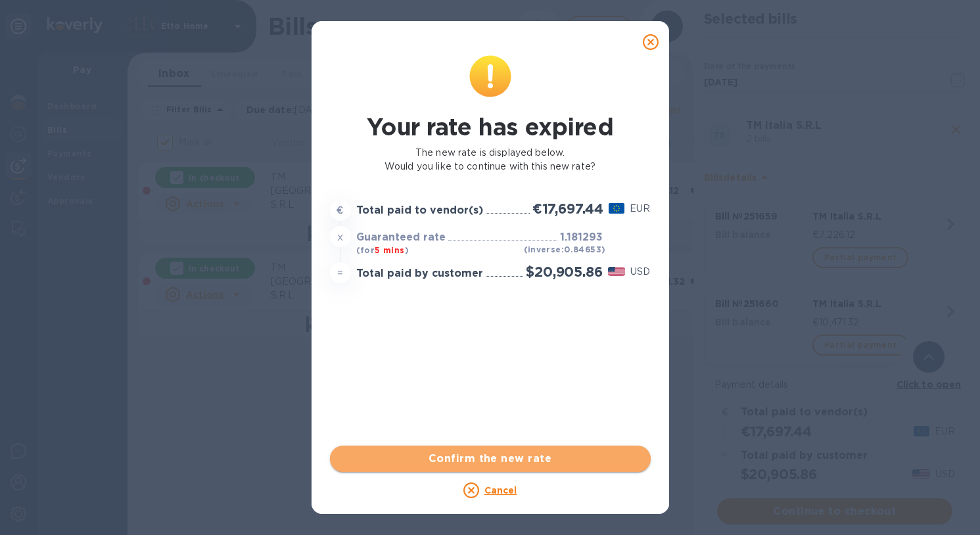
click at [546, 462] on span "Confirm the new rate" at bounding box center [491, 459] width 300 height 16
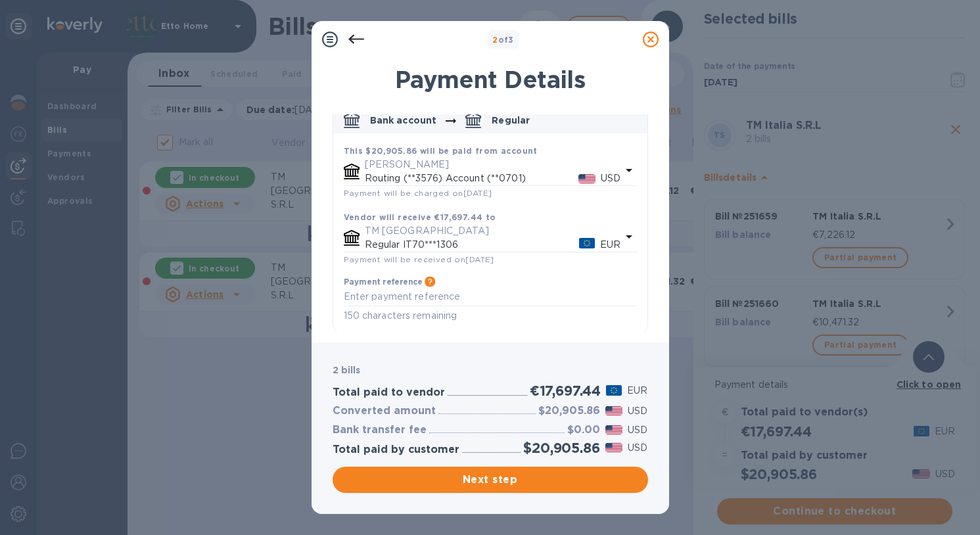
scroll to position [0, 0]
click at [661, 291] on div "Payment Details TS TM Italia S.R.L 2 bills Bank account Regular This $20,905.86…" at bounding box center [491, 196] width 358 height 293
click at [527, 477] on span "Next step" at bounding box center [490, 480] width 295 height 16
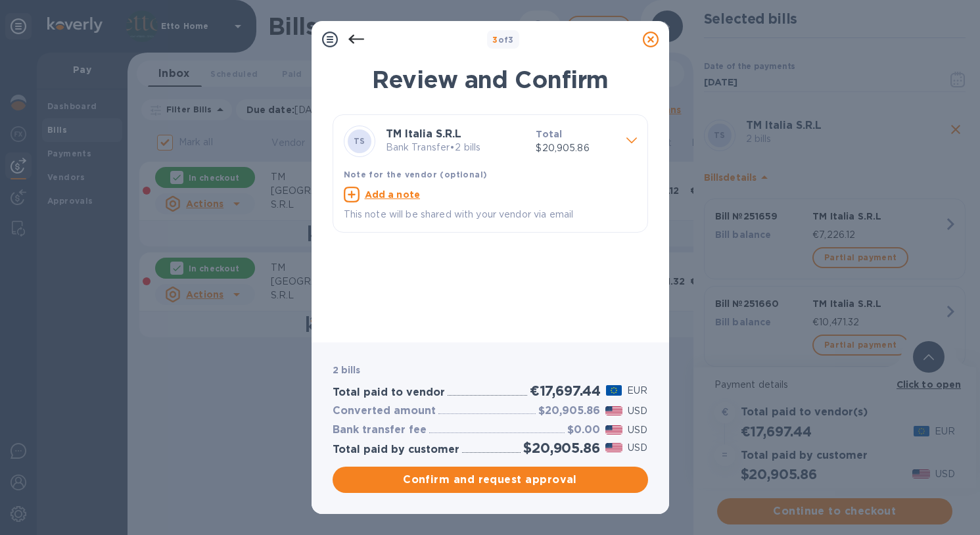
click at [635, 135] on span at bounding box center [632, 139] width 11 height 12
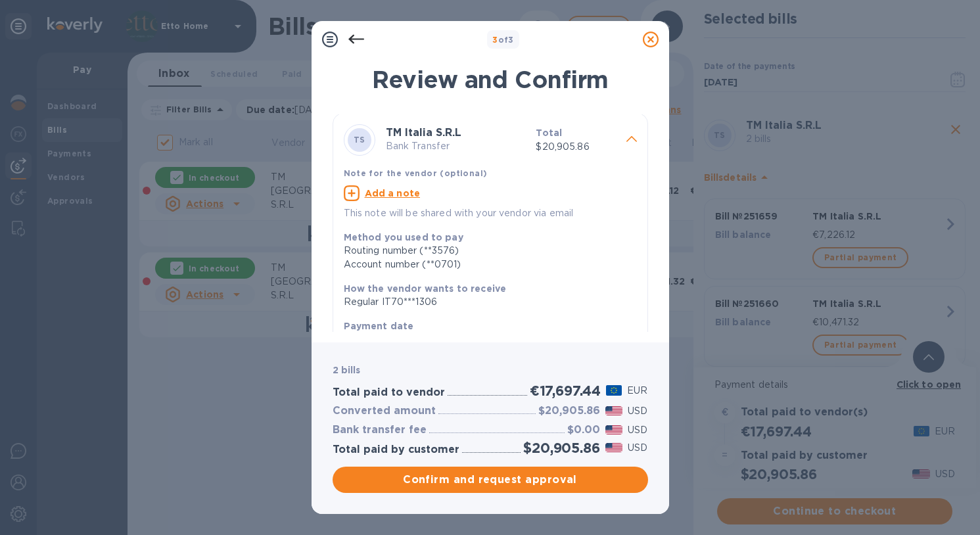
click at [376, 193] on u "Add a note" at bounding box center [393, 193] width 56 height 11
click at [376, 193] on textarea at bounding box center [480, 194] width 272 height 11
type textarea "[PERSON_NAME] Residence - Full Payment"
click at [653, 98] on div "Review and Confirm TS TM Italia S.R.L Bank Transfer Total $20,905.86 Note for t…" at bounding box center [491, 196] width 358 height 293
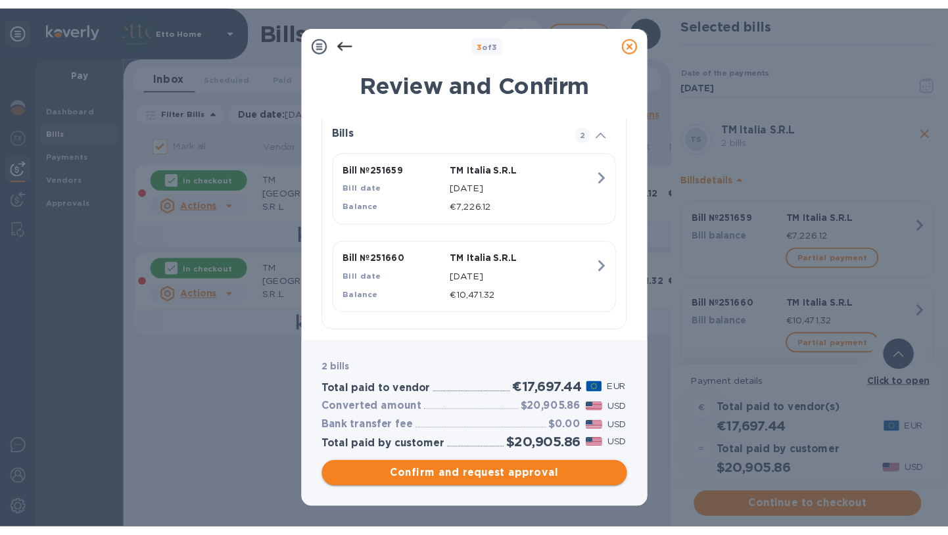
scroll to position [243, 0]
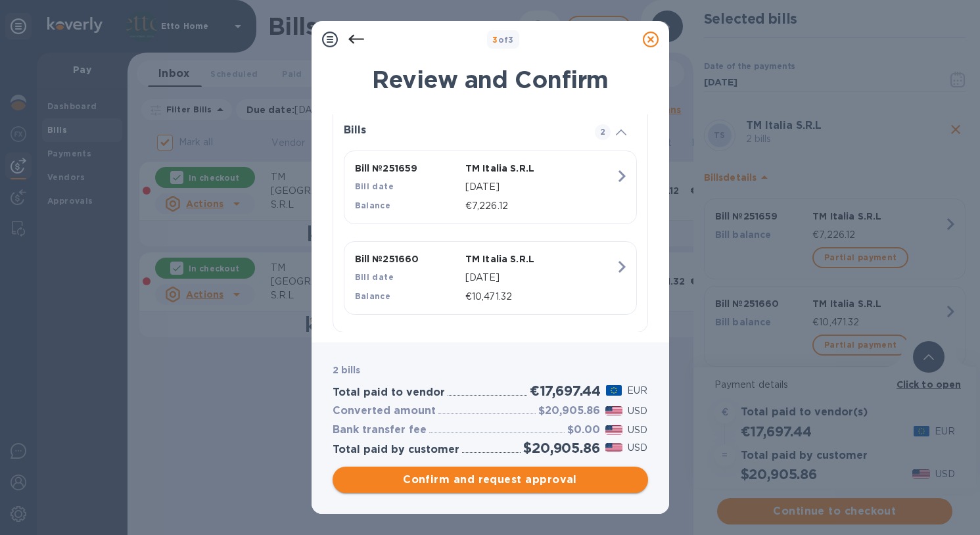
click at [510, 485] on span "Confirm and request approval" at bounding box center [490, 480] width 295 height 16
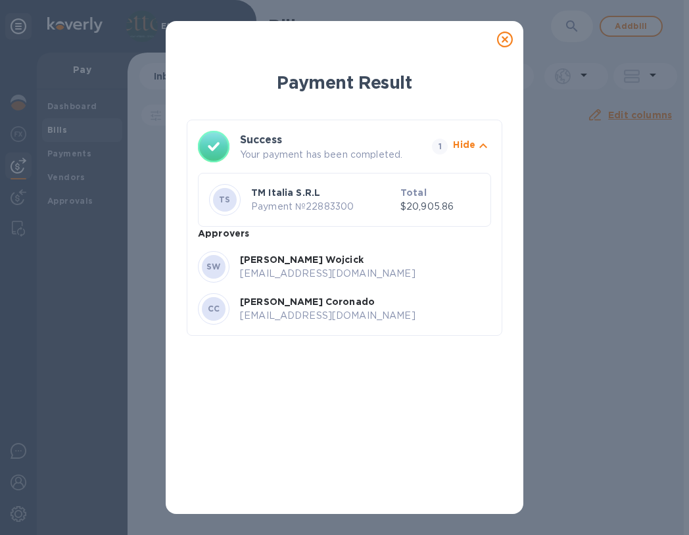
click at [505, 38] on icon at bounding box center [505, 40] width 16 height 16
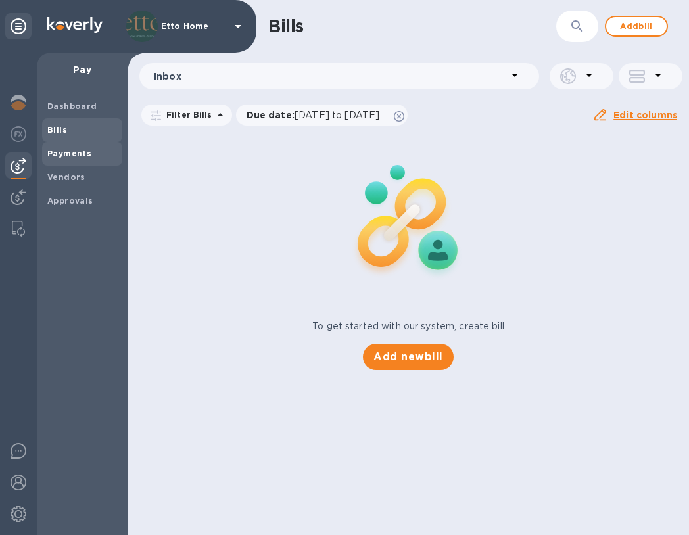
click at [80, 149] on b "Payments" at bounding box center [69, 154] width 44 height 10
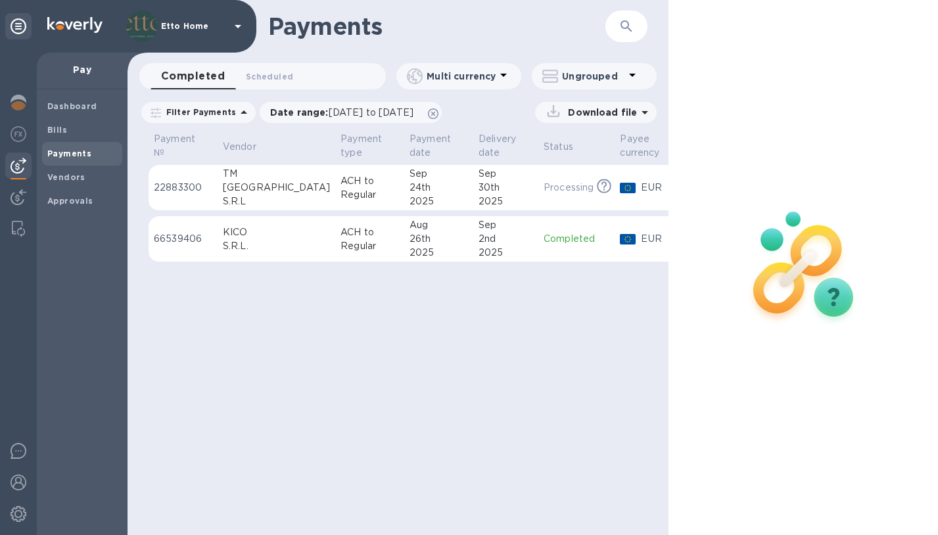
click at [479, 188] on div "30th" at bounding box center [506, 188] width 55 height 14
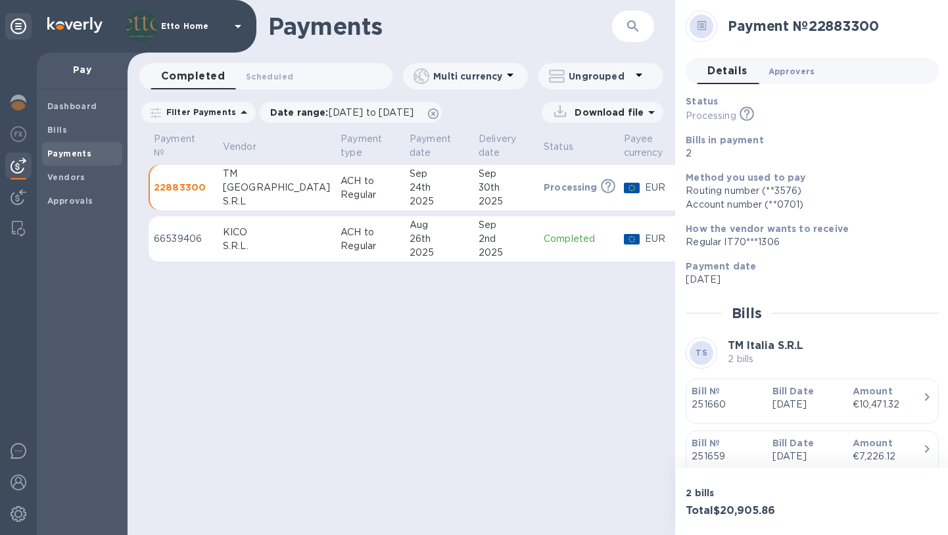
click at [804, 70] on span "Approvers 0" at bounding box center [792, 71] width 47 height 14
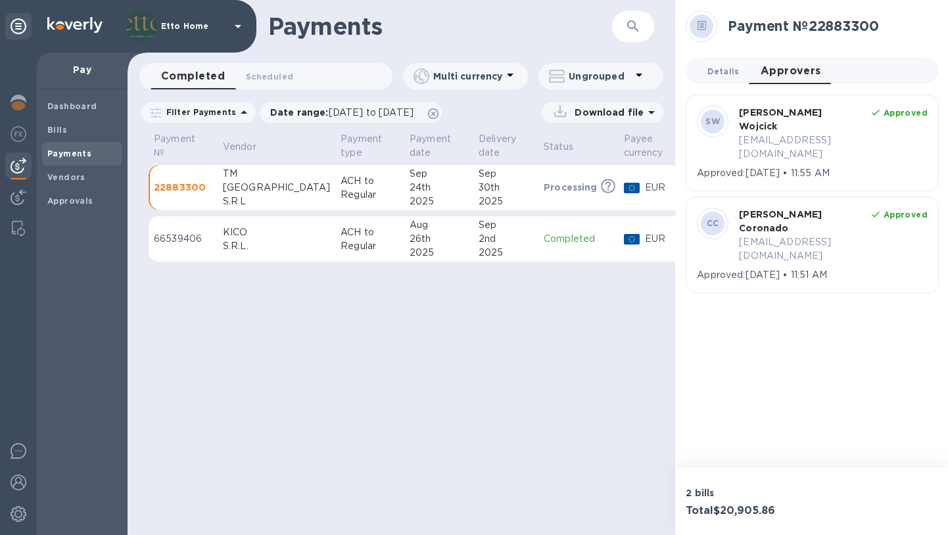
click at [730, 63] on button "Details 0" at bounding box center [723, 71] width 53 height 26
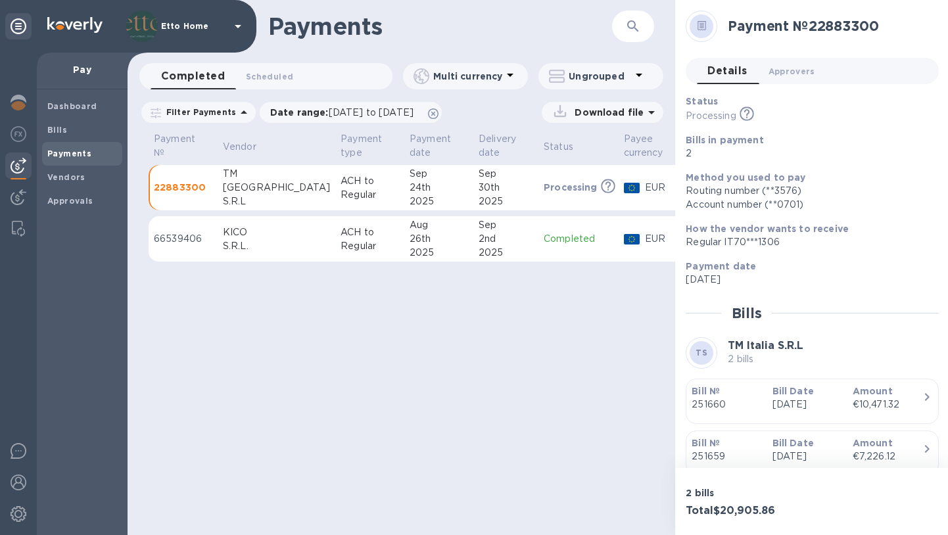
scroll to position [155, 0]
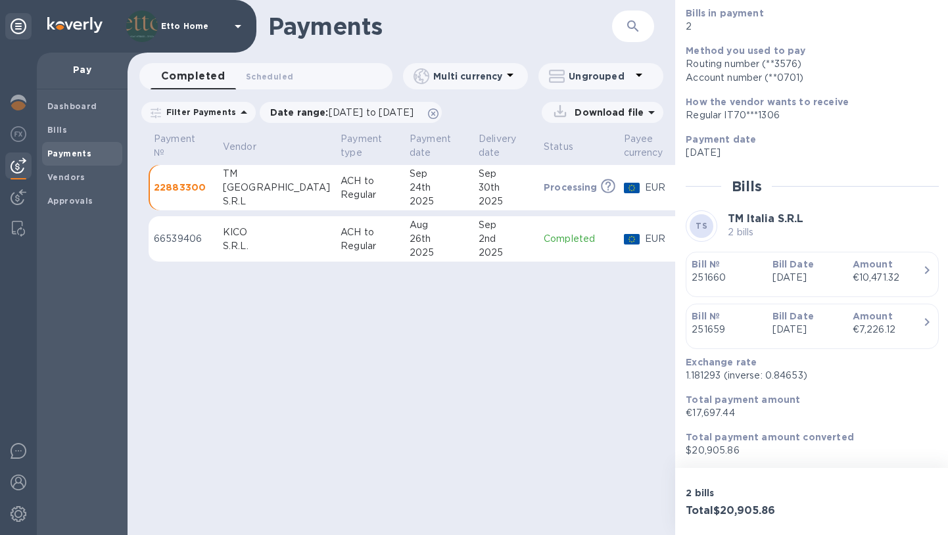
click at [852, 379] on p "1.181293 (inverse: 0.84653)" at bounding box center [807, 376] width 243 height 14
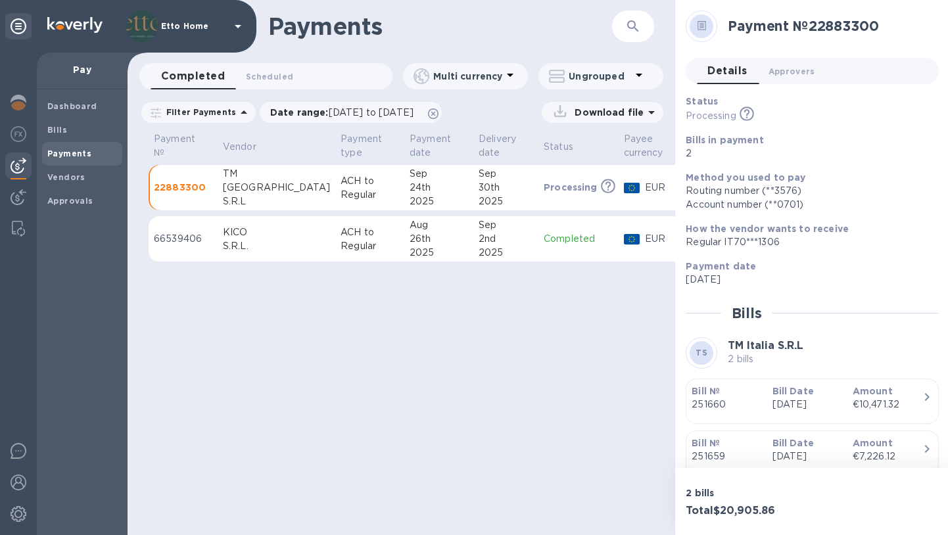
click at [558, 349] on div "Payments ​ Completed 0 Scheduled 0 Multi currency Ungrouped Filter Payments Dat…" at bounding box center [402, 267] width 548 height 535
